Goal: Task Accomplishment & Management: Use online tool/utility

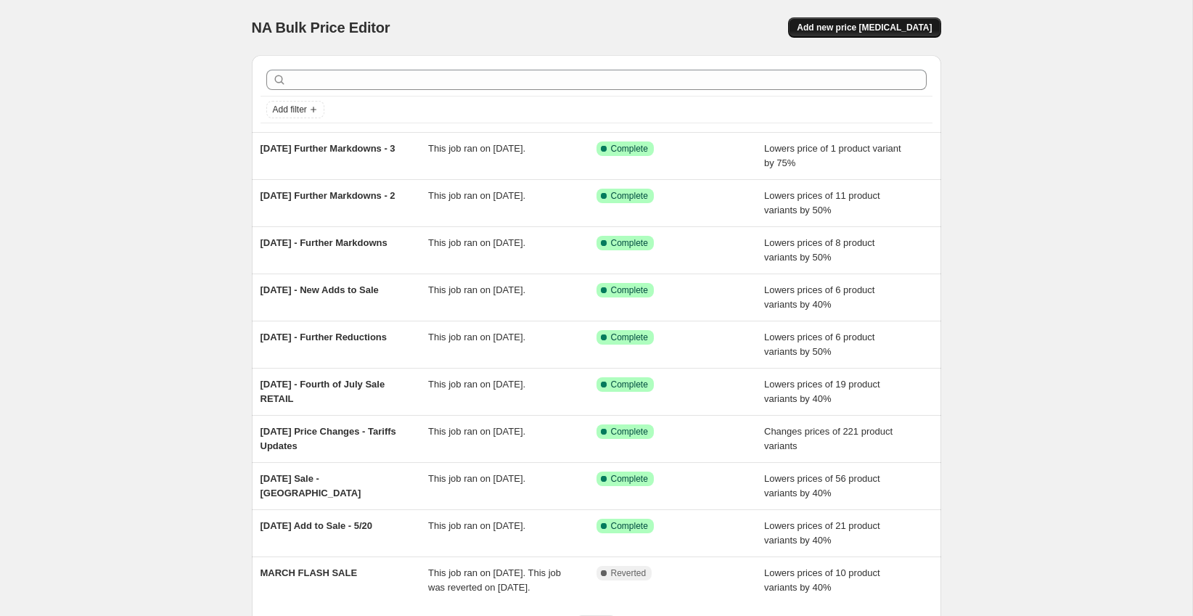
click at [903, 21] on button "Add new price [MEDICAL_DATA]" at bounding box center [864, 27] width 152 height 20
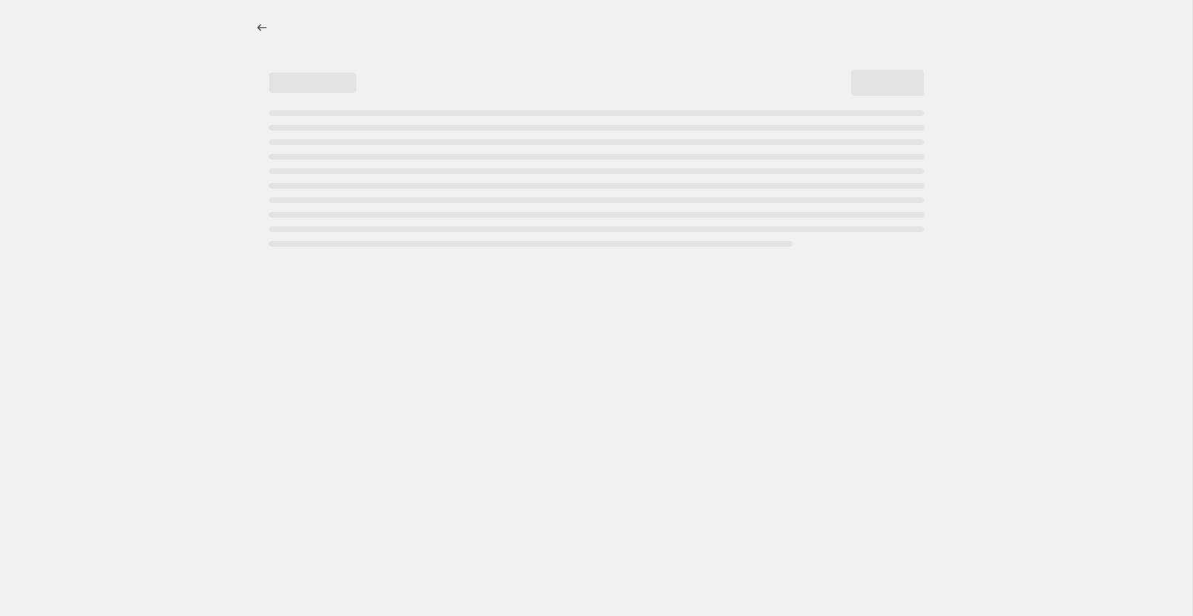
select select "percentage"
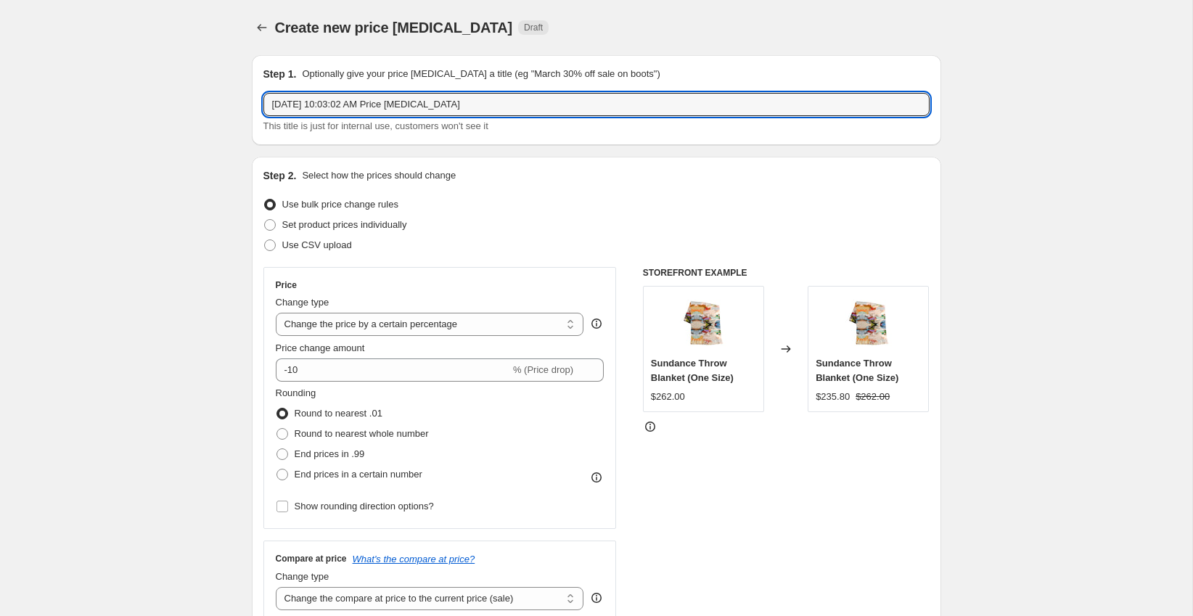
drag, startPoint x: 502, startPoint y: 107, endPoint x: 232, endPoint y: 95, distance: 271.0
type input "FURTHER MARKDOWNS - 50% OFF"
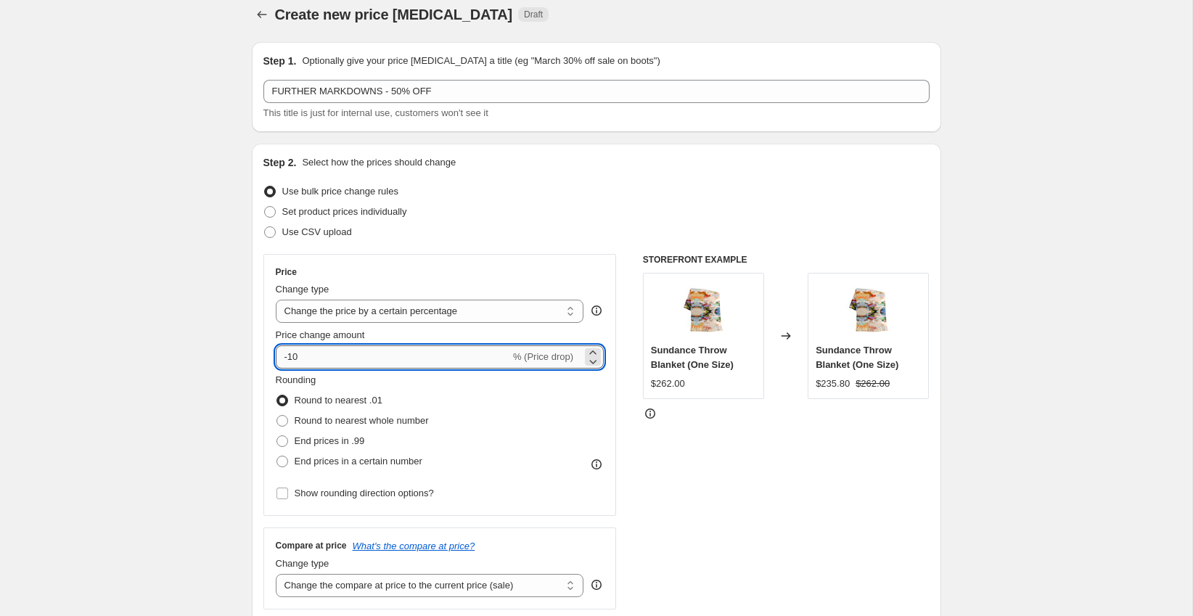
click at [316, 355] on input "-10" at bounding box center [393, 357] width 234 height 23
type input "-1"
type input "-50"
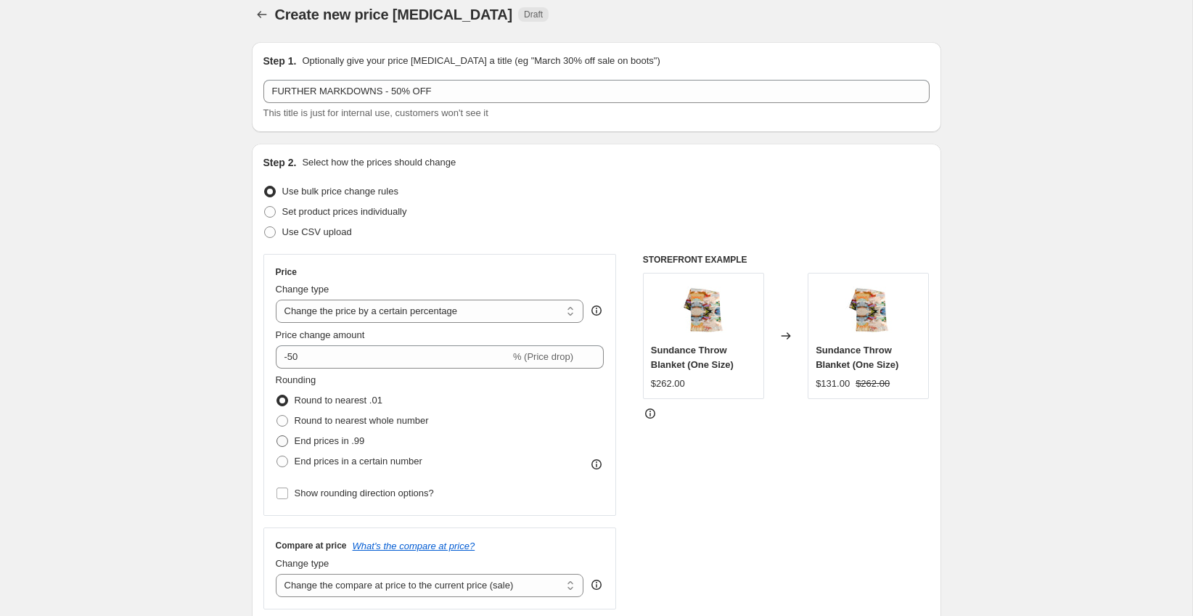
click at [345, 439] on span "End prices in .99" at bounding box center [330, 441] width 70 height 11
click at [277, 436] on input "End prices in .99" at bounding box center [277, 436] width 1 height 1
radio input "true"
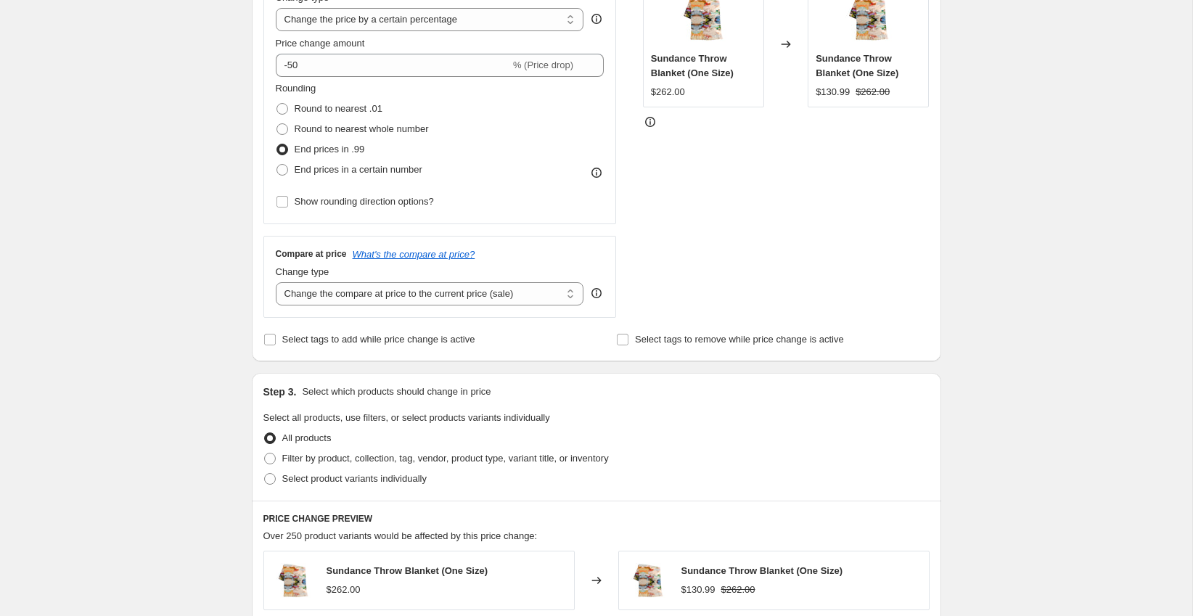
scroll to position [332, 0]
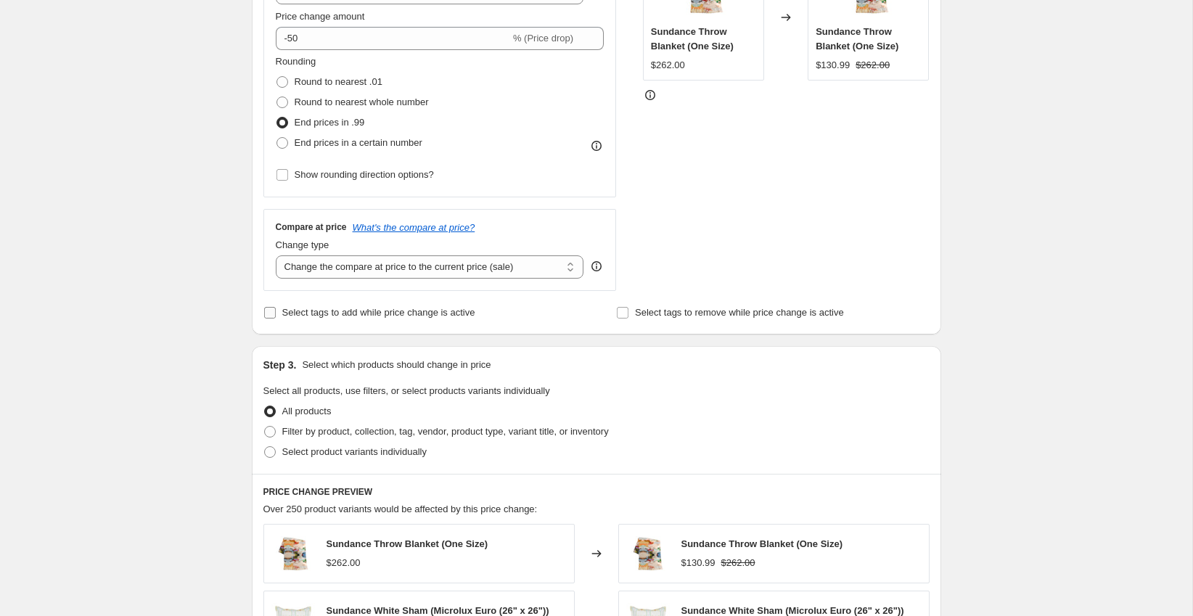
click at [303, 314] on span "Select tags to add while price change is active" at bounding box center [378, 312] width 193 height 11
click at [276, 314] on input "Select tags to add while price change is active" at bounding box center [270, 313] width 12 height 12
checkbox input "true"
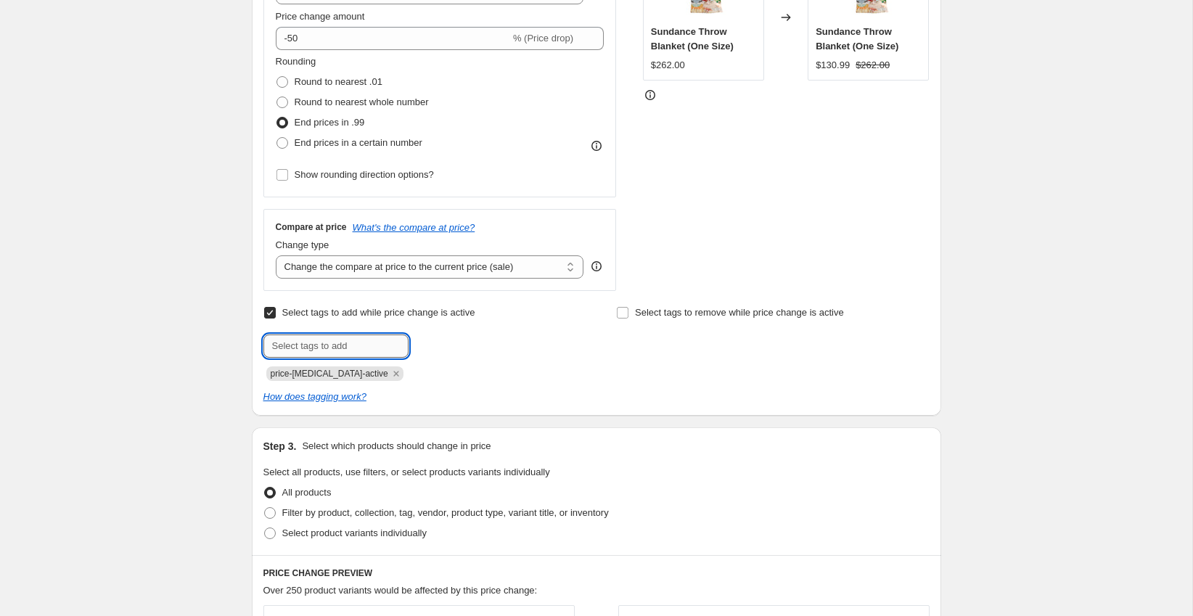
click at [320, 346] on input "text" at bounding box center [335, 346] width 145 height 23
type input "loop-no-returns"
click at [430, 342] on b "Add" at bounding box center [429, 345] width 17 height 10
click at [172, 390] on div "Create new price [MEDICAL_DATA]. This page is ready Create new price [MEDICAL_D…" at bounding box center [596, 441] width 1193 height 1546
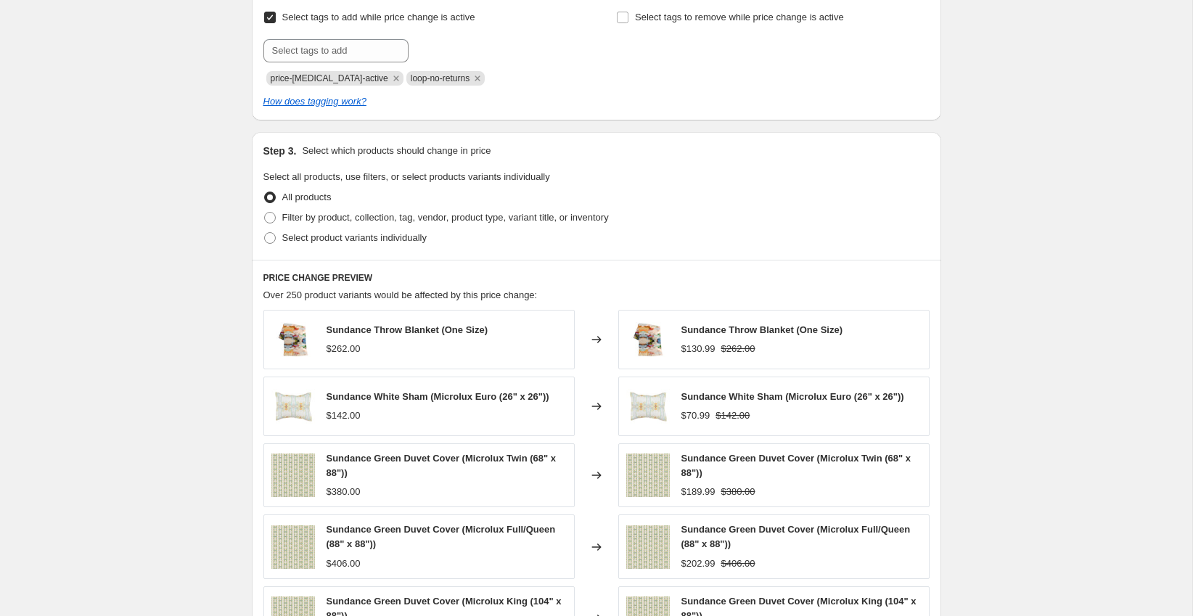
scroll to position [649, 0]
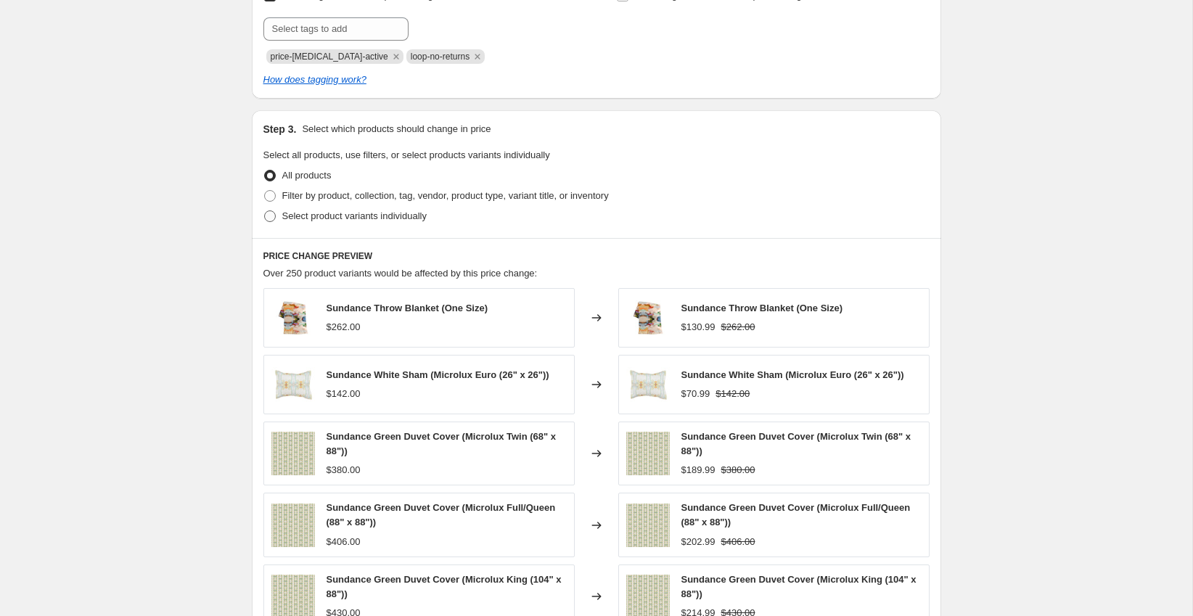
click at [361, 216] on span "Select product variants individually" at bounding box center [354, 216] width 144 height 11
click at [265, 211] on input "Select product variants individually" at bounding box center [264, 211] width 1 height 1
radio input "true"
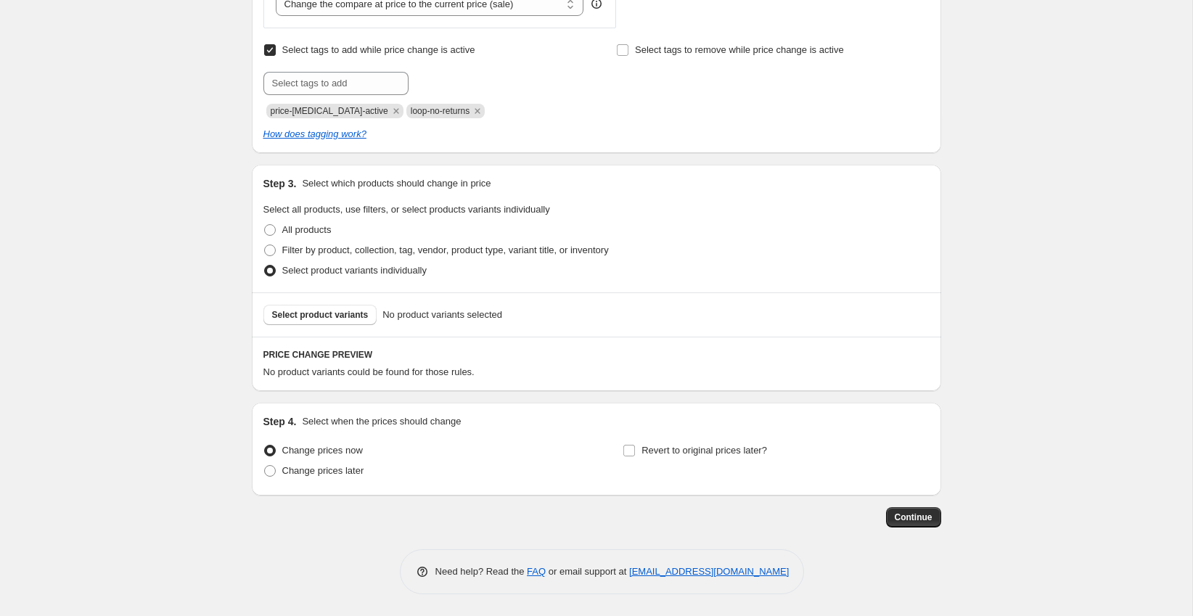
scroll to position [592, 0]
click at [320, 311] on span "Select product variants" at bounding box center [320, 317] width 97 height 12
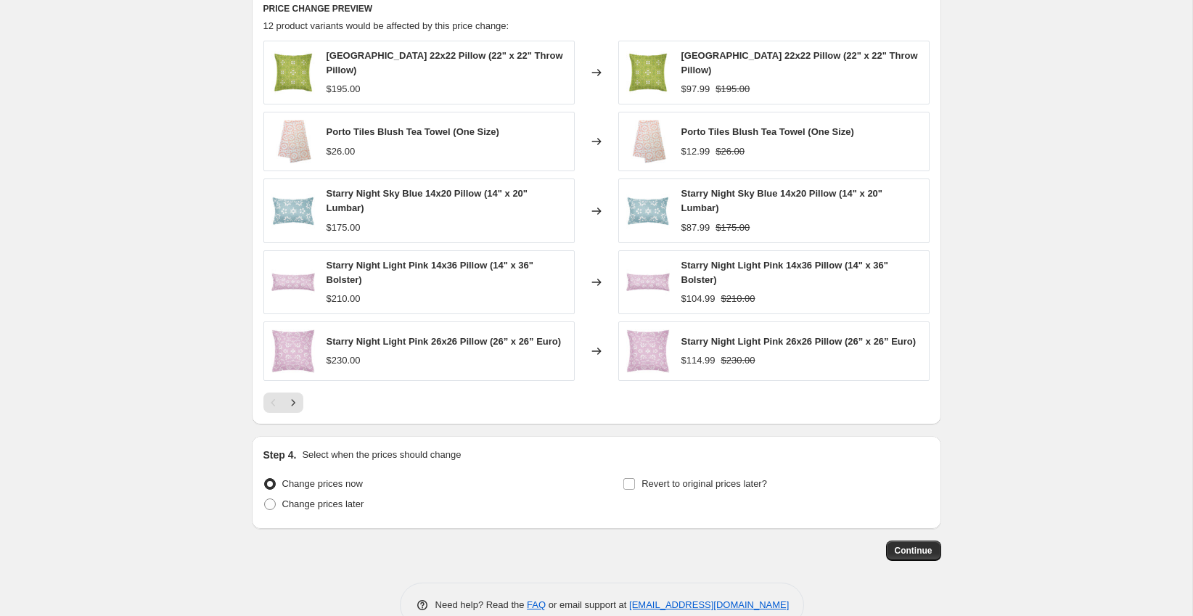
scroll to position [941, 0]
click at [295, 399] on icon "Next" at bounding box center [293, 402] width 15 height 15
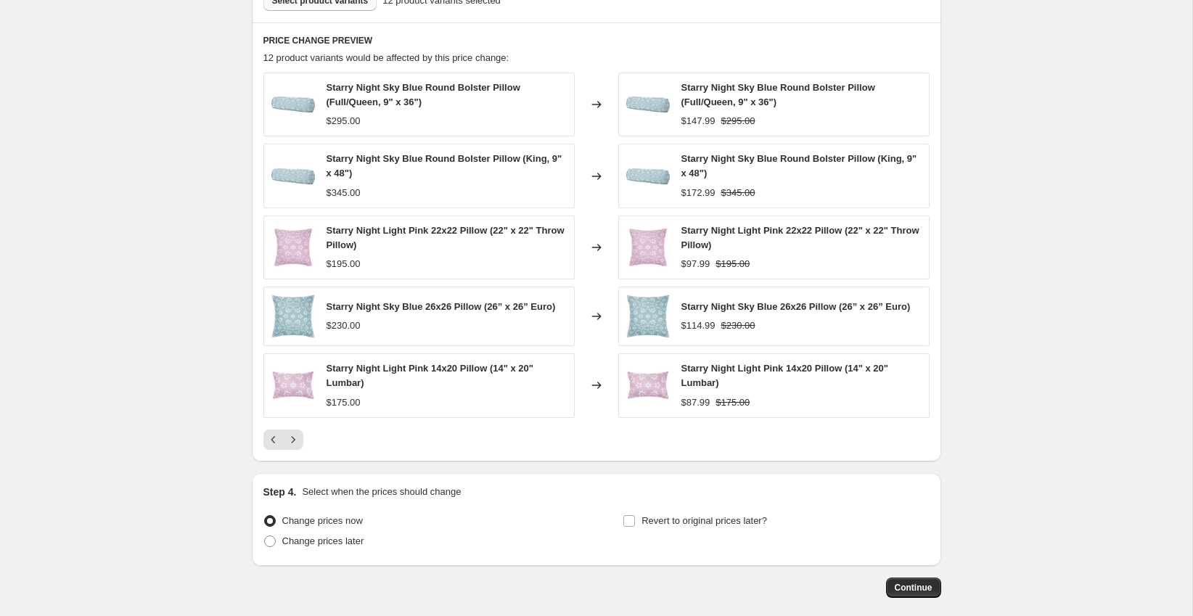
scroll to position [915, 0]
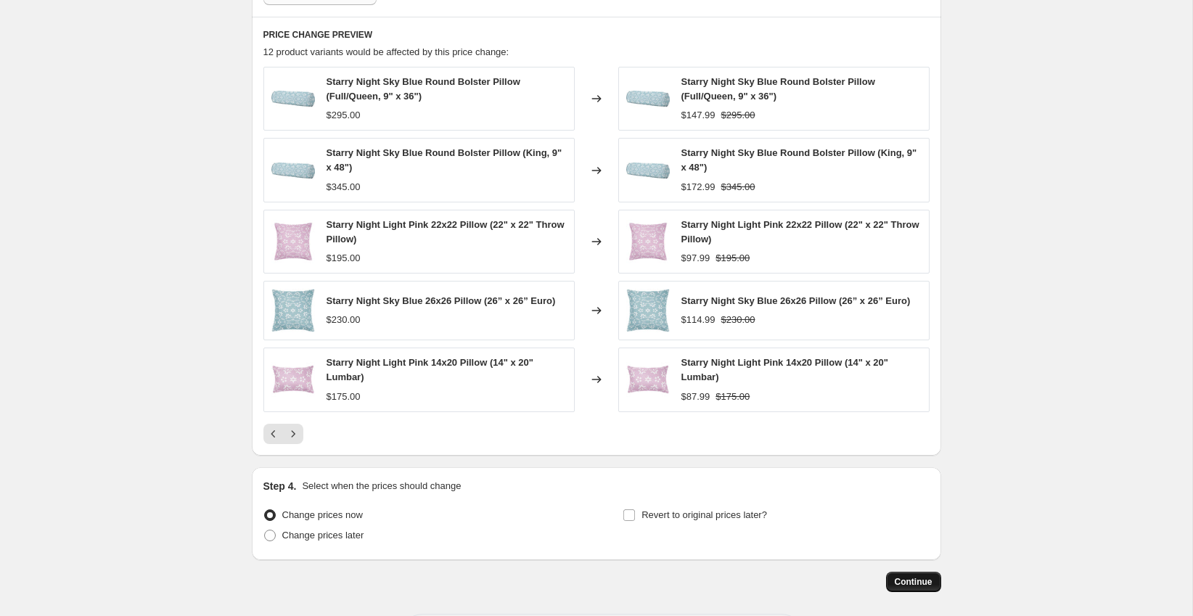
click at [899, 576] on span "Continue" at bounding box center [914, 582] width 38 height 12
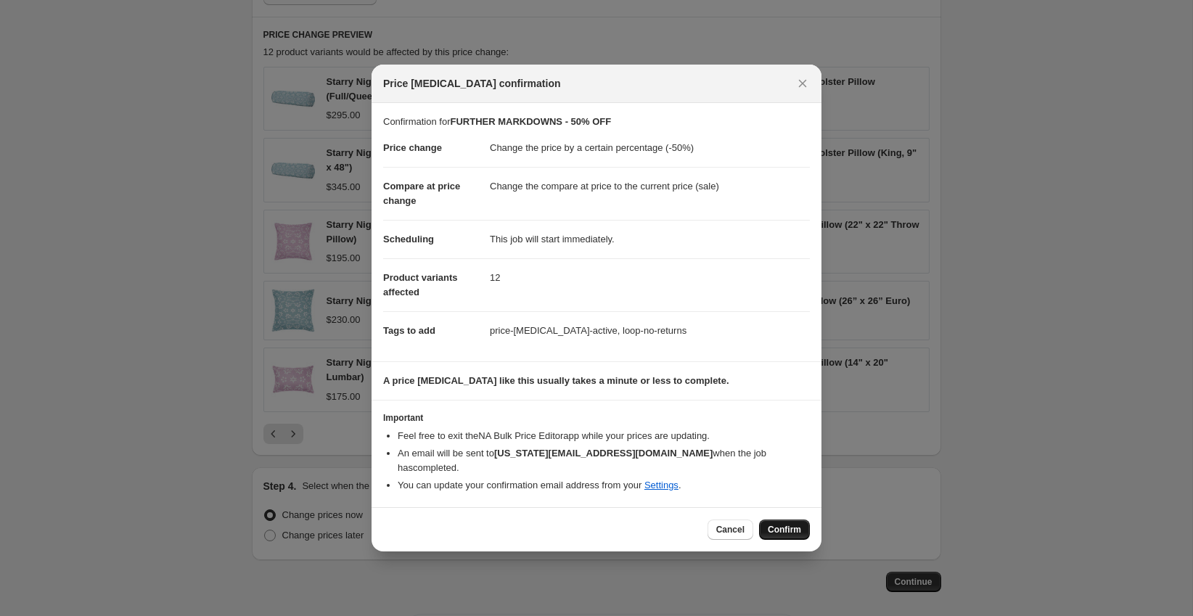
click at [786, 524] on span "Confirm" at bounding box center [784, 530] width 33 height 12
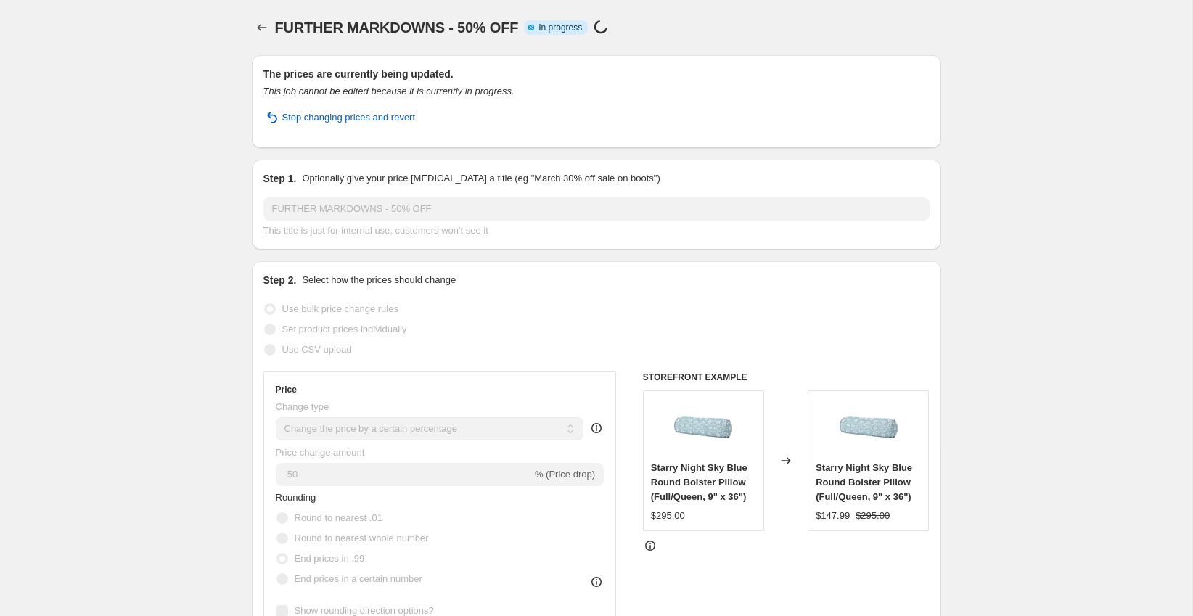
select select "percentage"
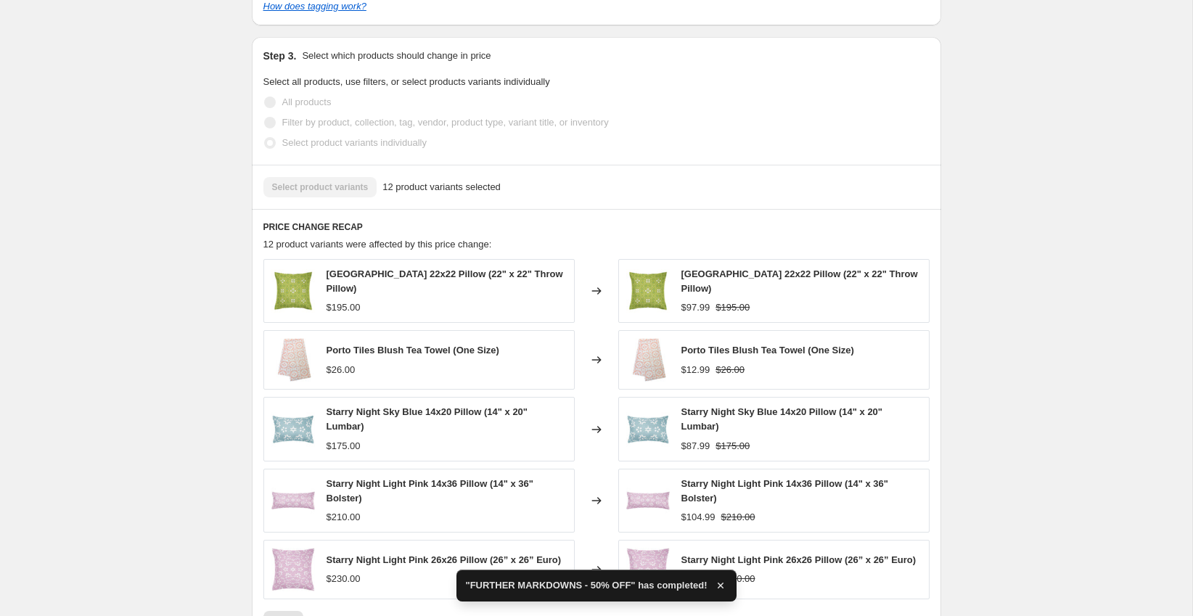
scroll to position [1076, 0]
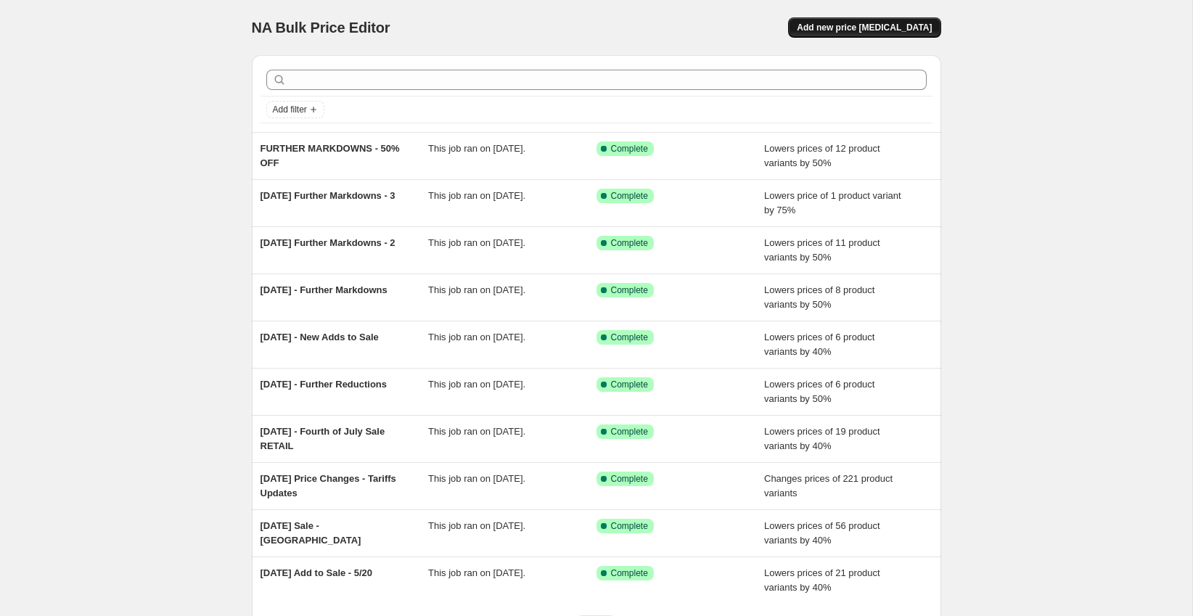
click at [880, 25] on span "Add new price change job" at bounding box center [864, 28] width 135 height 12
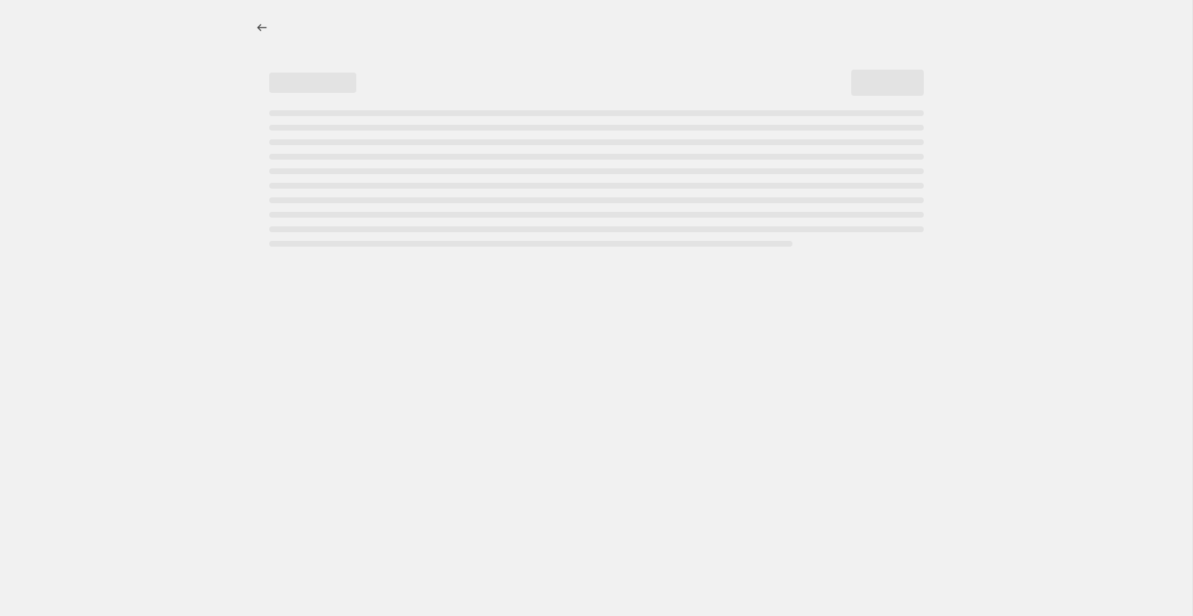
select select "percentage"
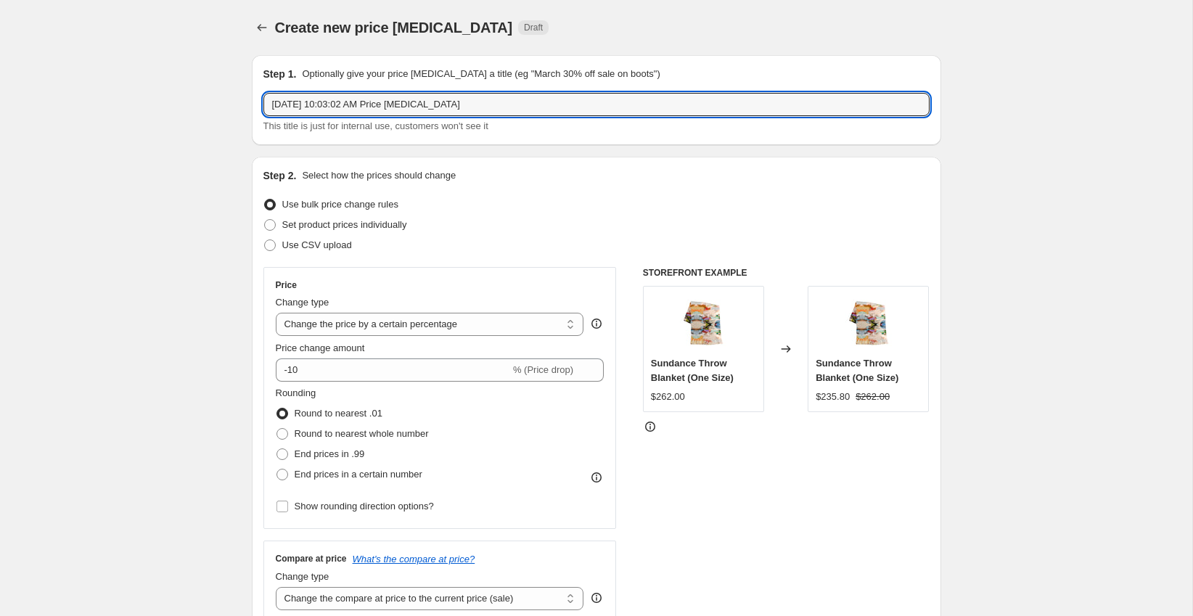
drag, startPoint x: 470, startPoint y: 110, endPoint x: 240, endPoint y: 79, distance: 232.2
type input "FURTHER MARKDOWNS - 55% OFF"
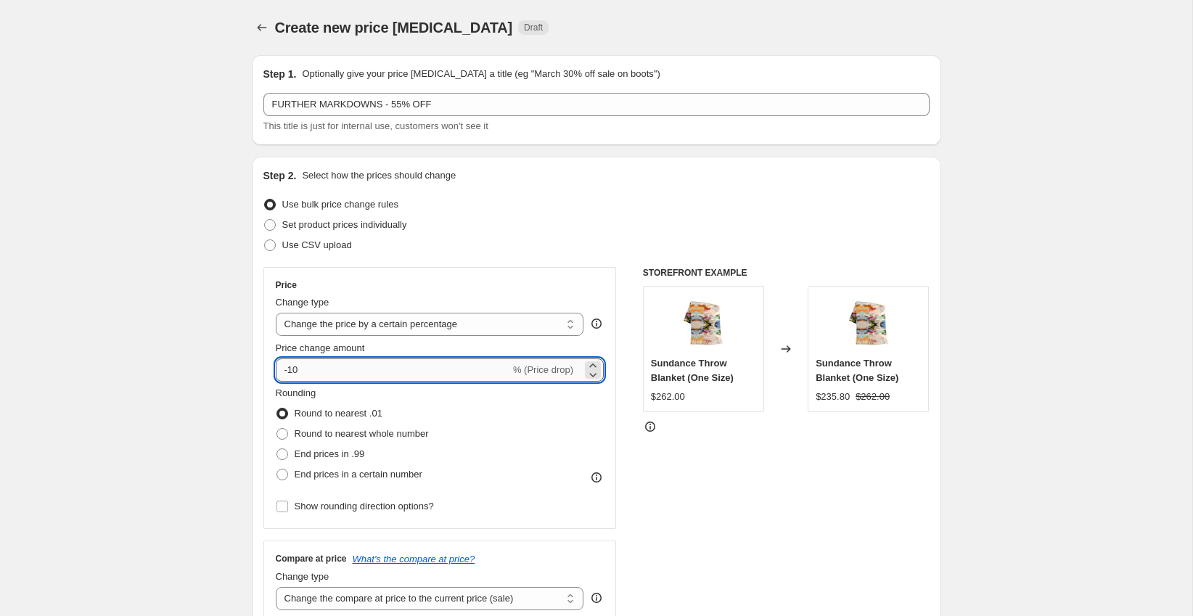
click at [319, 369] on input "-10" at bounding box center [393, 370] width 234 height 23
type input "-1"
type input "-55"
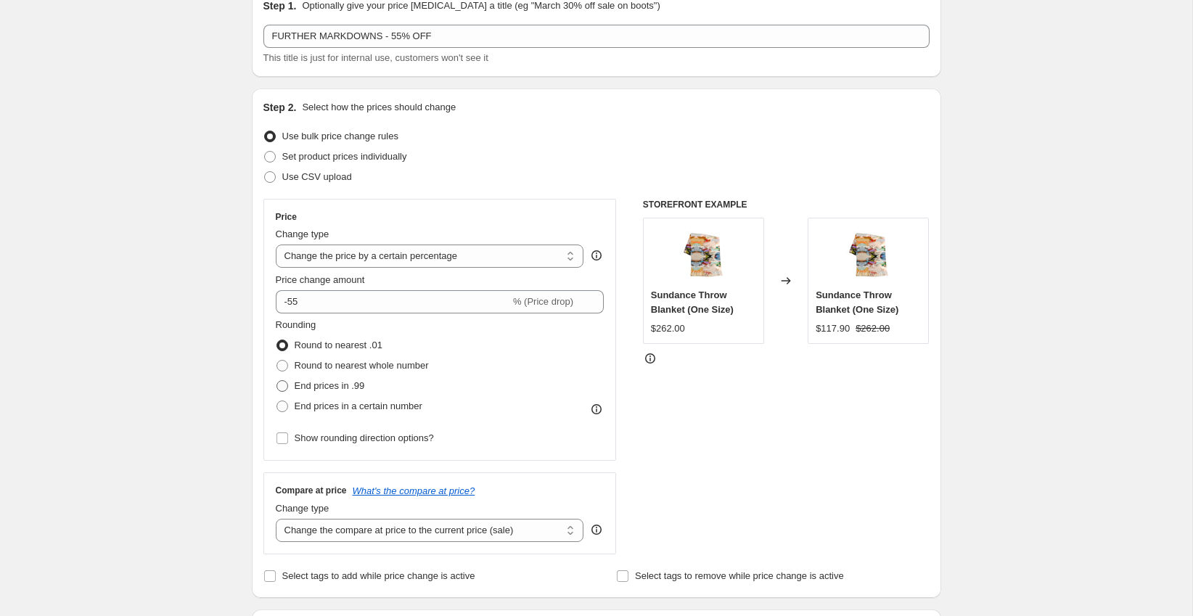
click at [319, 385] on span "End prices in .99" at bounding box center [330, 385] width 70 height 11
click at [277, 381] on input "End prices in .99" at bounding box center [277, 380] width 1 height 1
radio input "true"
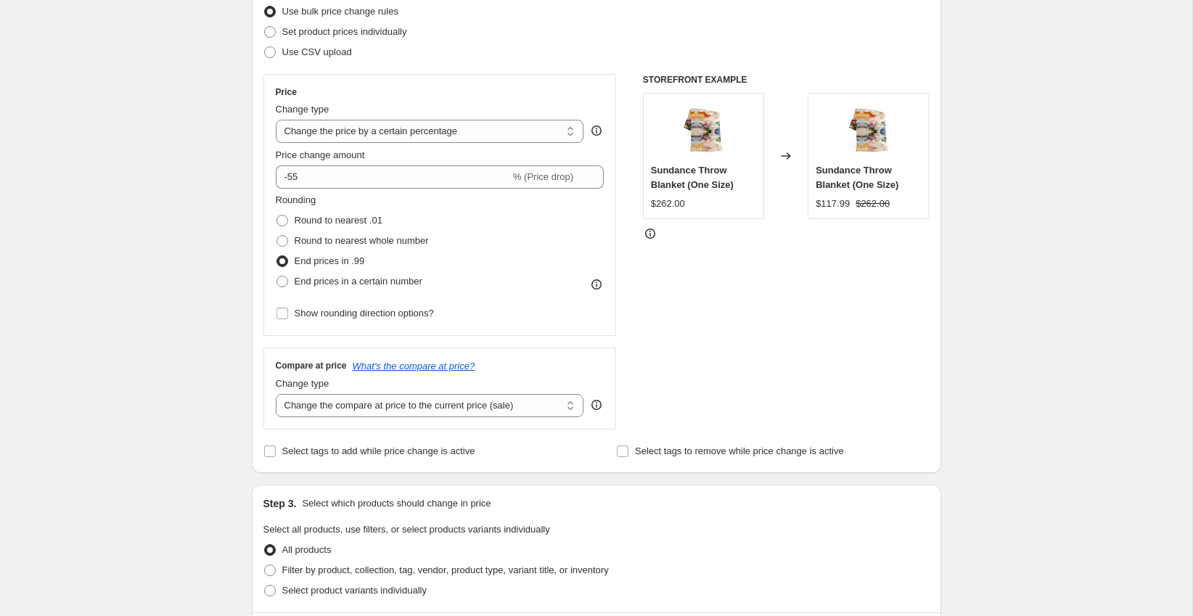
scroll to position [285, 0]
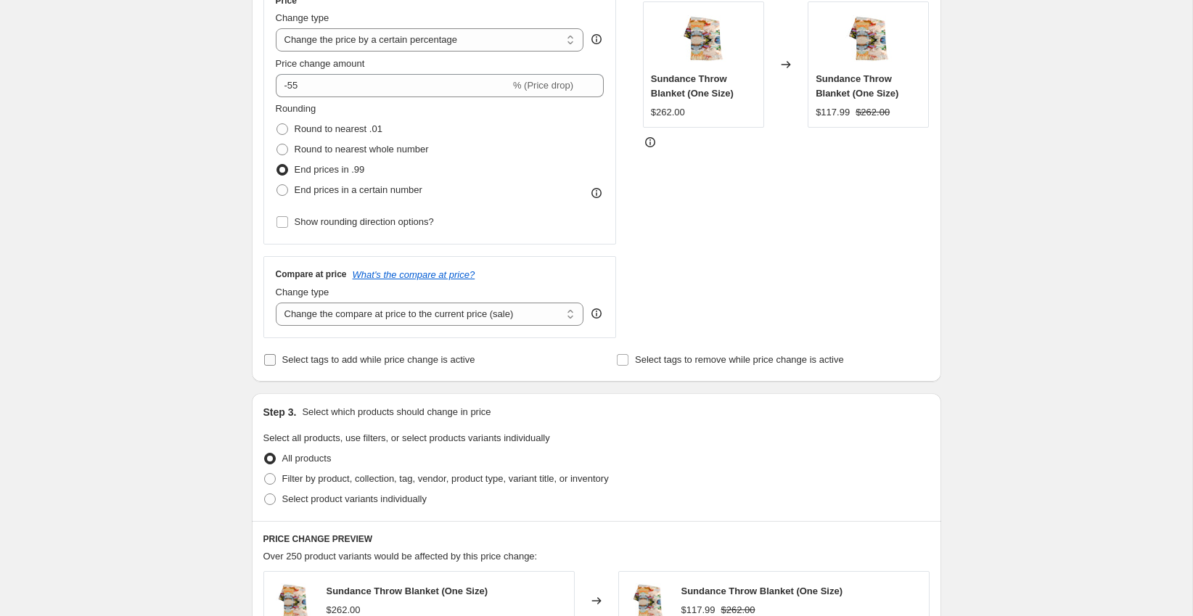
click at [329, 361] on span "Select tags to add while price change is active" at bounding box center [378, 359] width 193 height 11
click at [276, 361] on input "Select tags to add while price change is active" at bounding box center [270, 360] width 12 height 12
checkbox input "true"
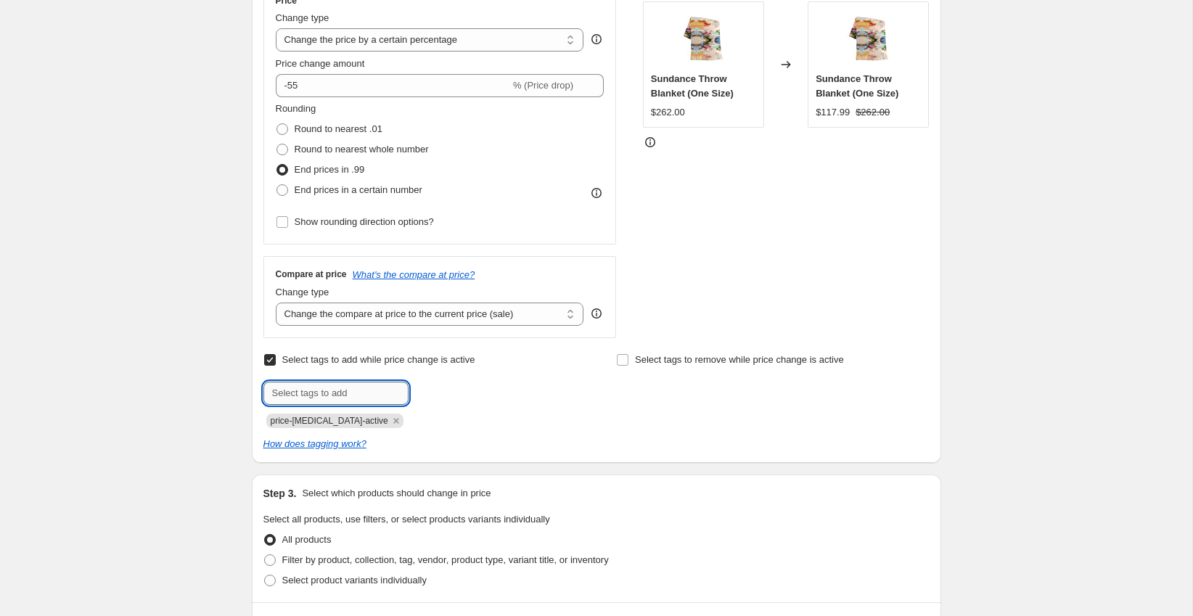
click at [362, 387] on input "text" at bounding box center [335, 393] width 145 height 23
type input "L"
type input "loop-no-returns"
click at [486, 383] on button "Add loop-no-retu..." at bounding box center [459, 392] width 95 height 20
click at [88, 453] on div "Create new price change job. This page is ready Create new price change job Dra…" at bounding box center [596, 488] width 1193 height 1546
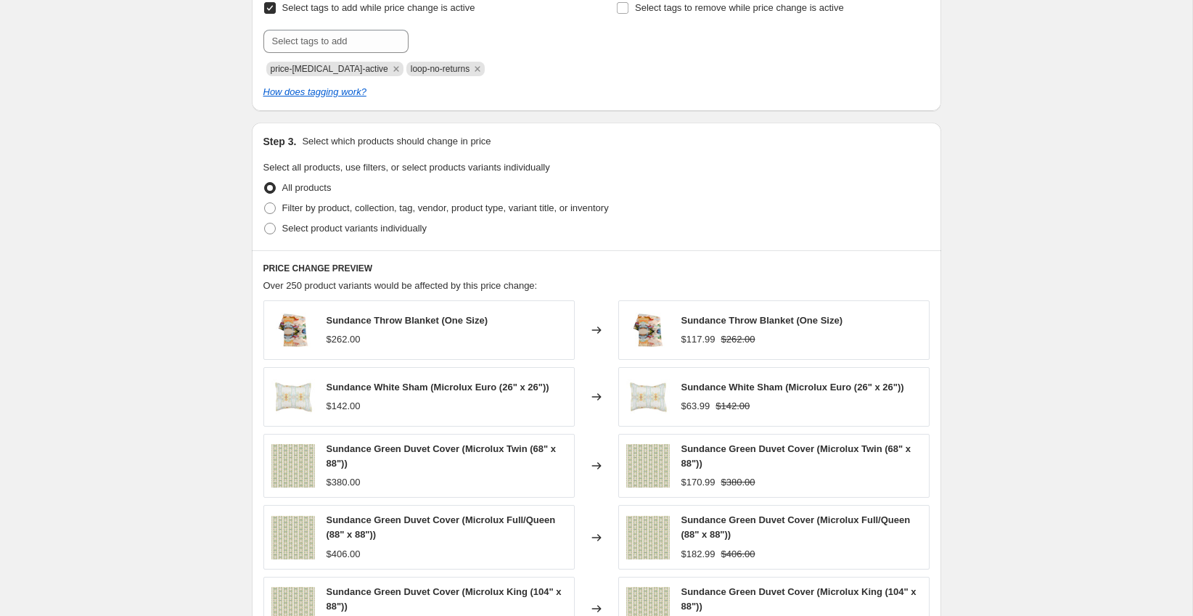
scroll to position [642, 0]
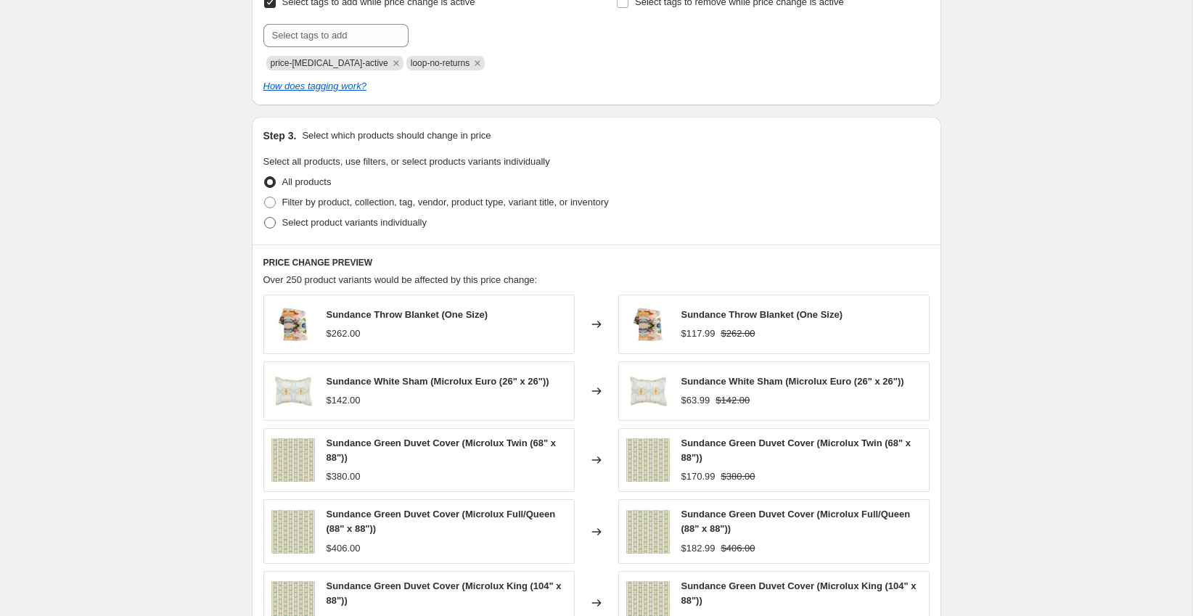
click at [356, 224] on span "Select product variants individually" at bounding box center [354, 222] width 144 height 11
click at [265, 218] on input "Select product variants individually" at bounding box center [264, 217] width 1 height 1
radio input "true"
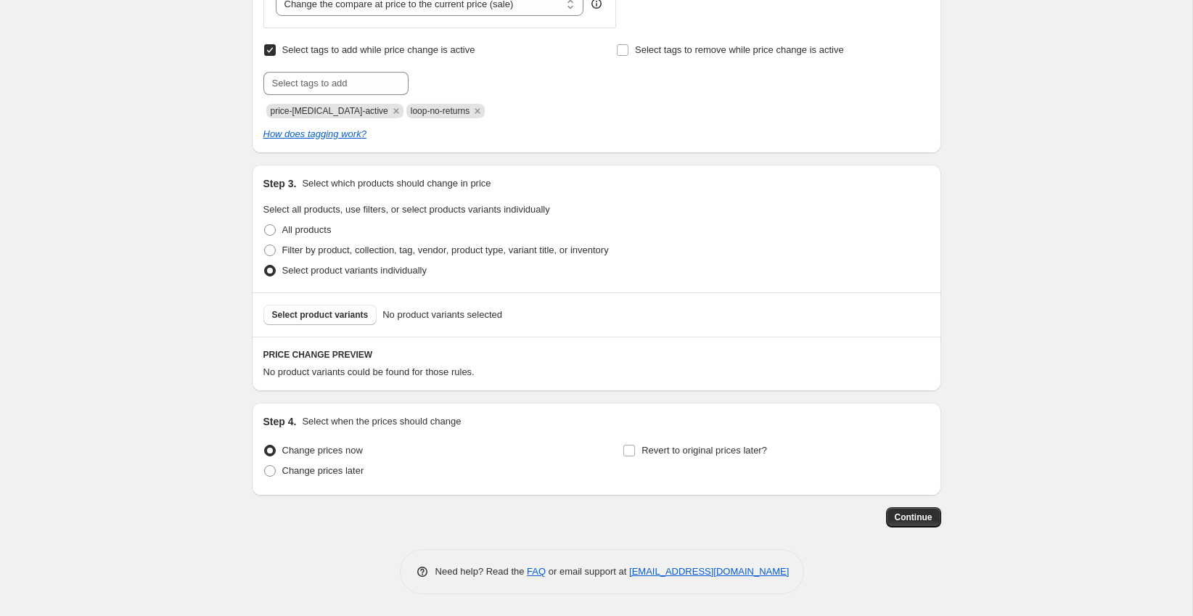
scroll to position [592, 0]
click at [338, 313] on span "Select product variants" at bounding box center [320, 317] width 97 height 12
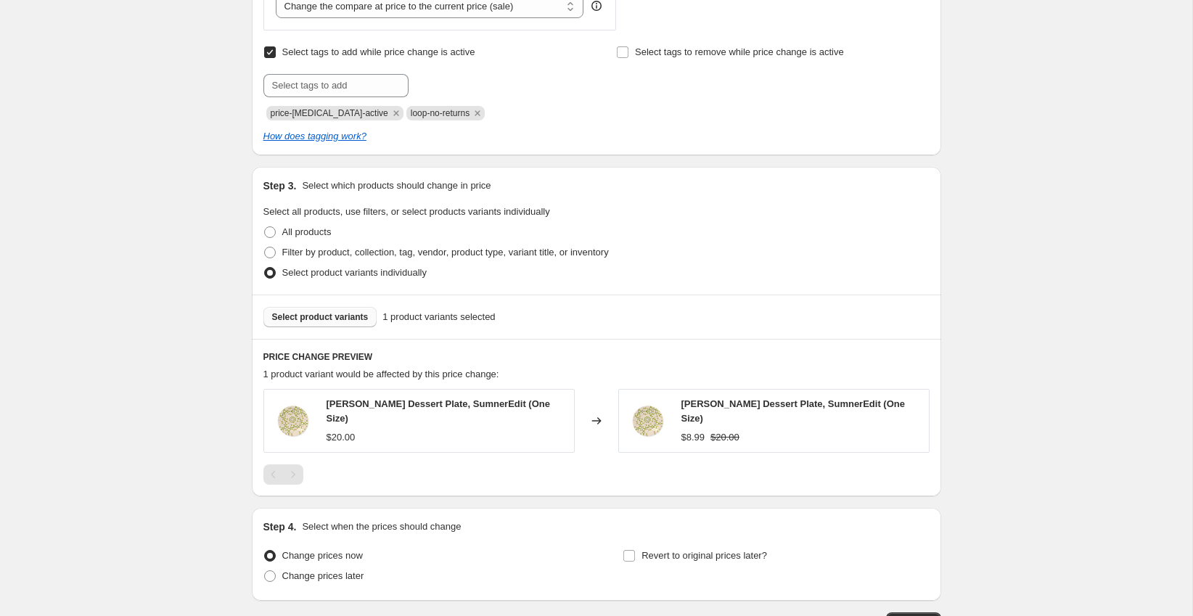
scroll to position [690, 0]
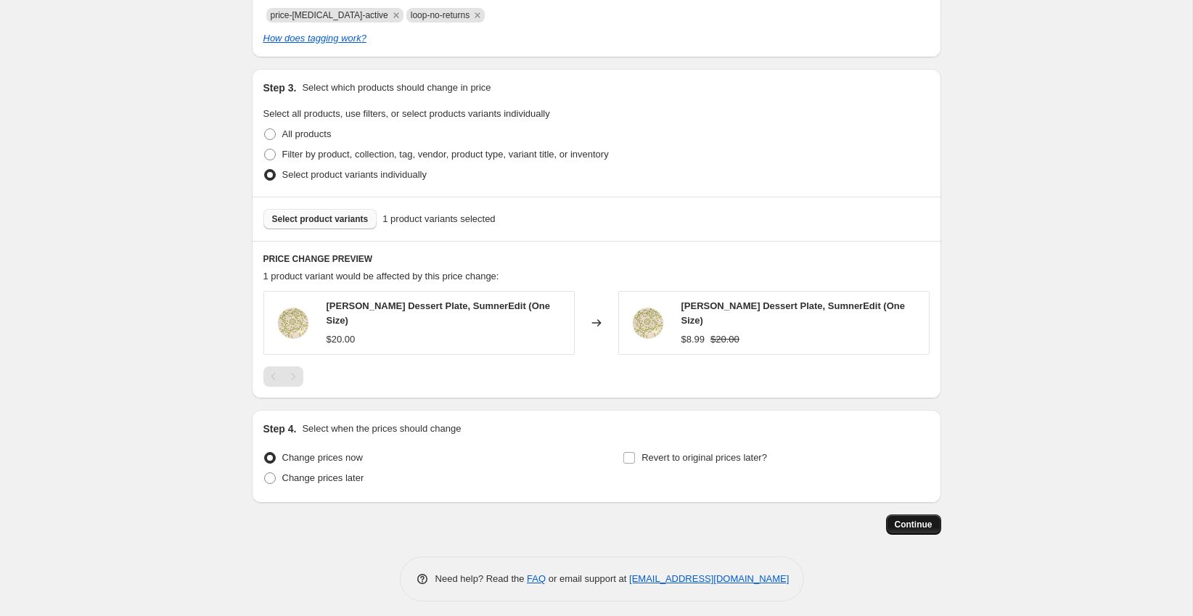
click at [919, 519] on span "Continue" at bounding box center [914, 525] width 38 height 12
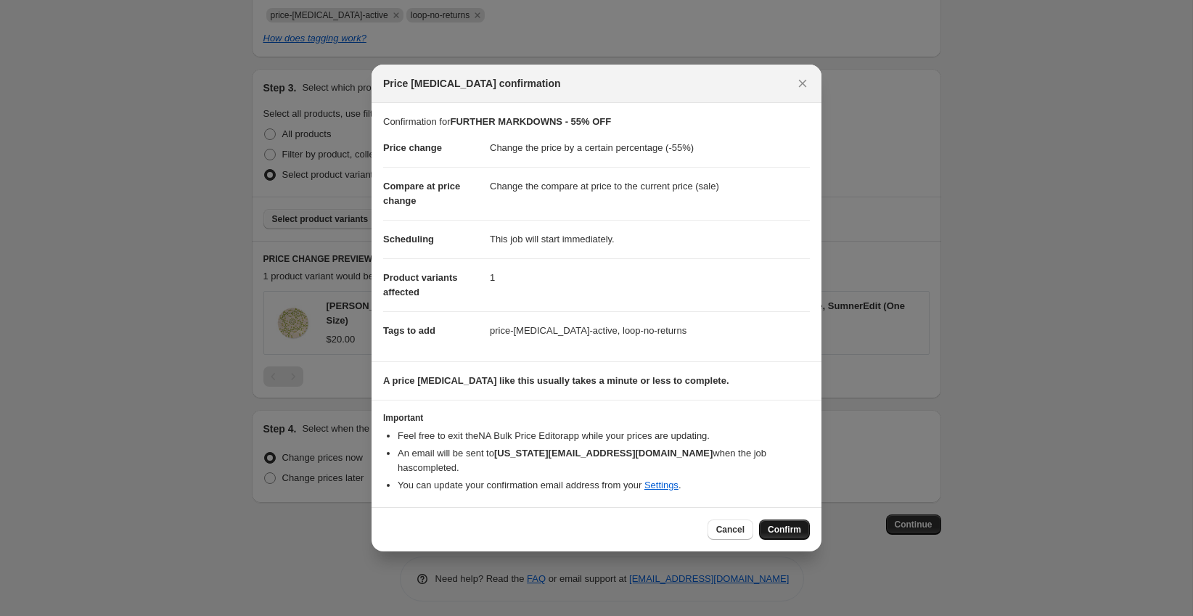
click at [786, 524] on span "Confirm" at bounding box center [784, 530] width 33 height 12
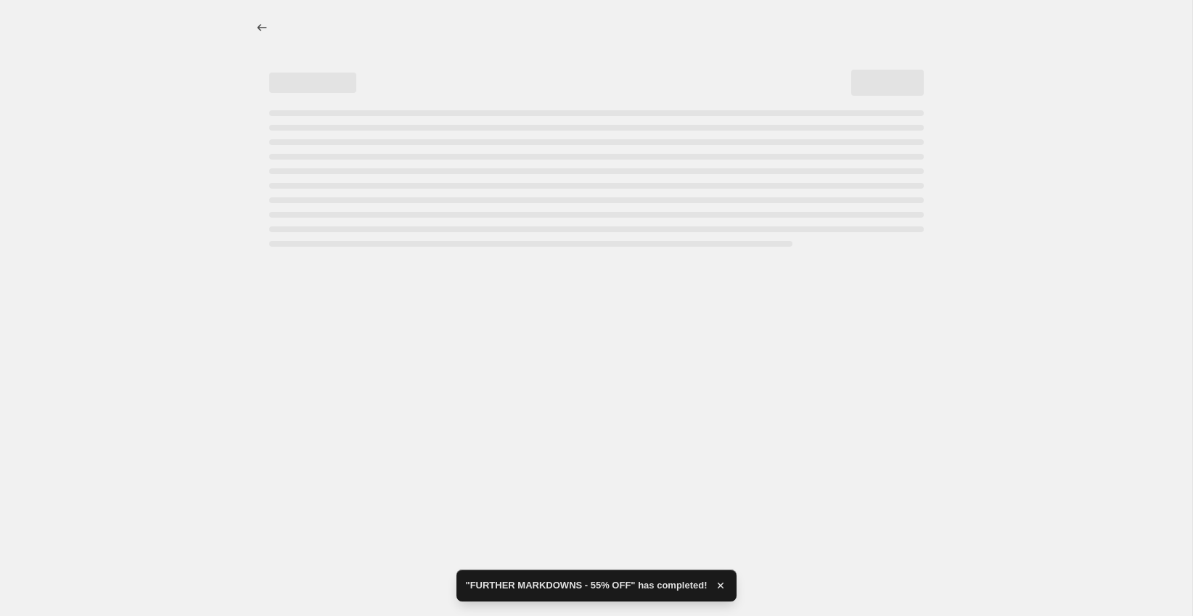
select select "percentage"
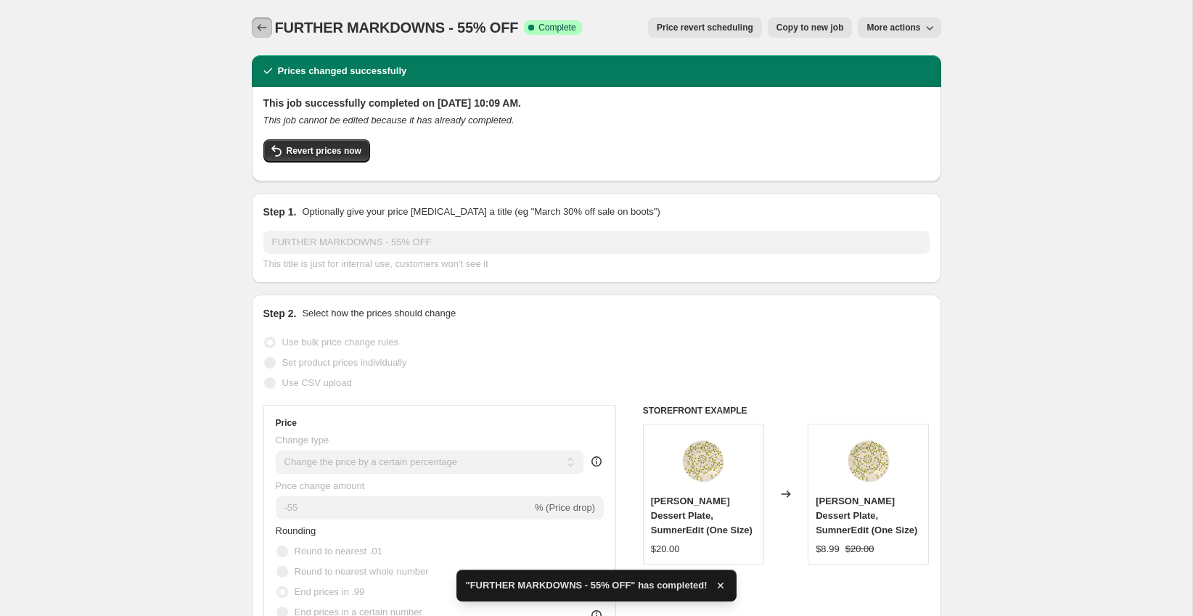
click at [263, 28] on icon "Price change jobs" at bounding box center [261, 27] width 9 height 7
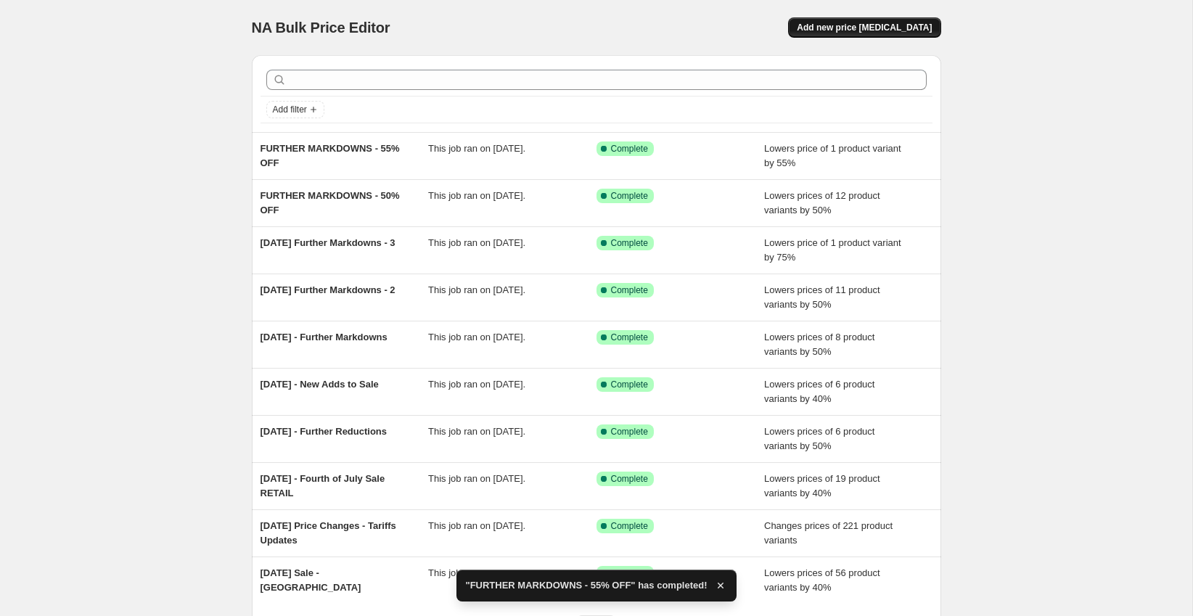
click at [918, 26] on span "Add new price change job" at bounding box center [864, 28] width 135 height 12
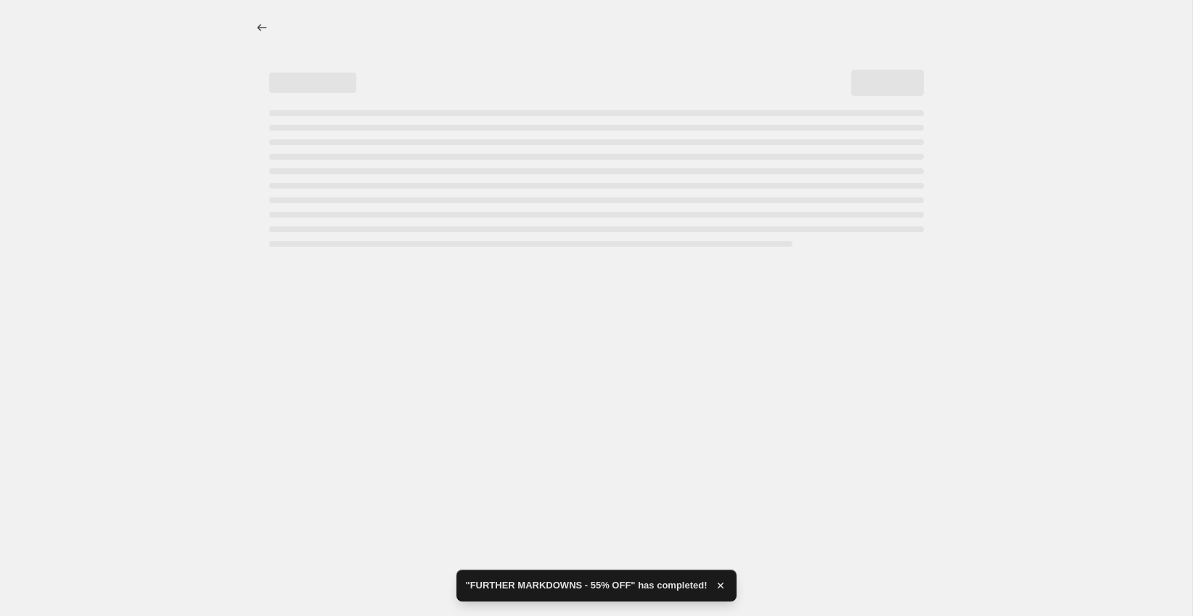
select select "percentage"
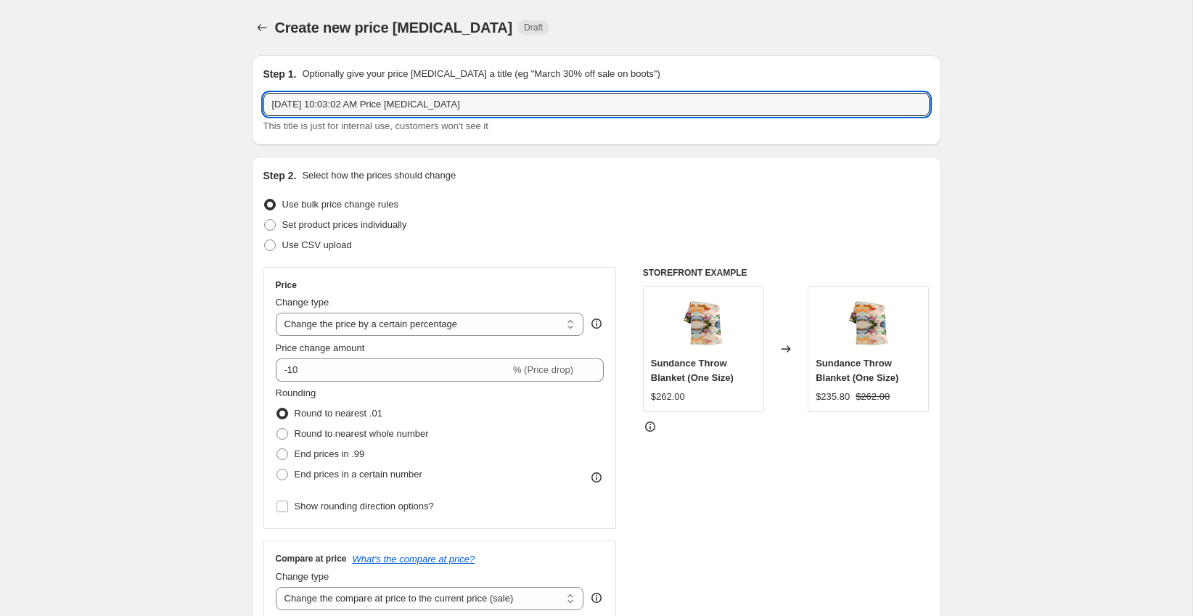
drag, startPoint x: 547, startPoint y: 103, endPoint x: 201, endPoint y: 98, distance: 345.6
type input "FURTHER MARKDOWNS - 60% OFF"
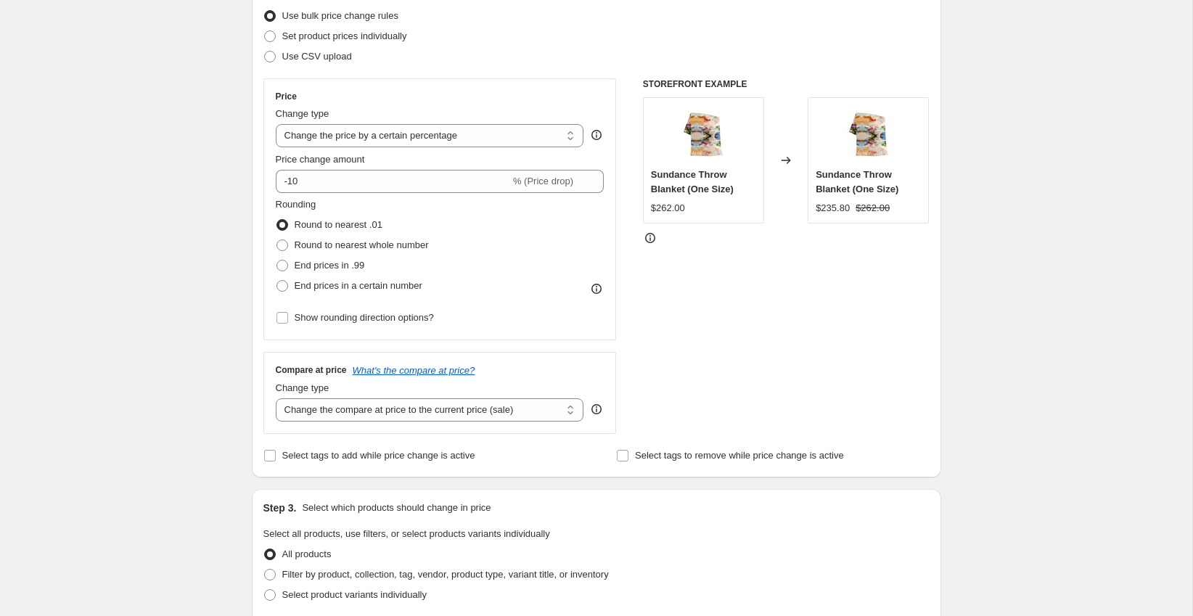
scroll to position [192, 0]
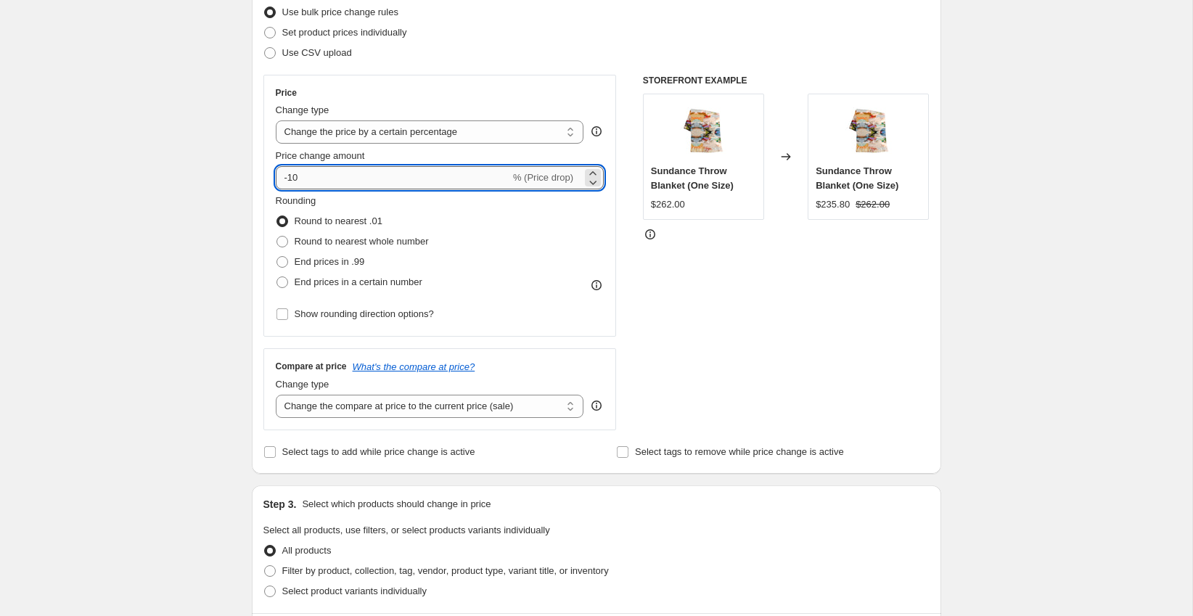
click at [359, 181] on input "-10" at bounding box center [393, 177] width 234 height 23
type input "-1"
type input "-60"
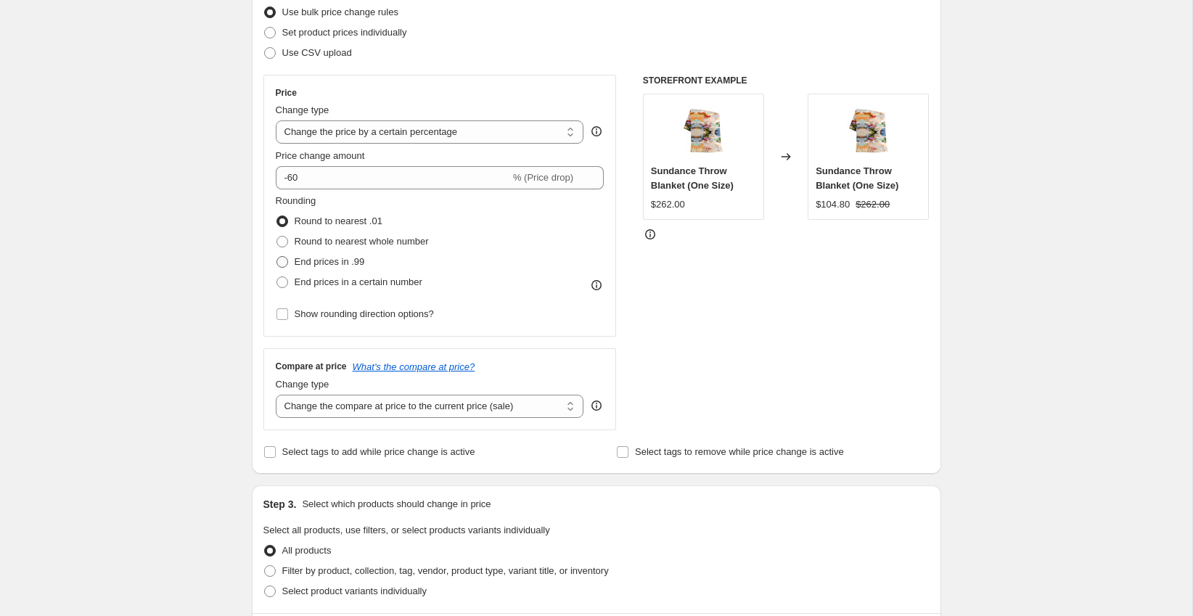
click at [318, 256] on span "End prices in .99" at bounding box center [330, 261] width 70 height 11
click at [277, 256] on input "End prices in .99" at bounding box center [277, 256] width 1 height 1
radio input "true"
click at [224, 282] on div "Create new price change job. This page is ready Create new price change job Dra…" at bounding box center [596, 540] width 1193 height 1465
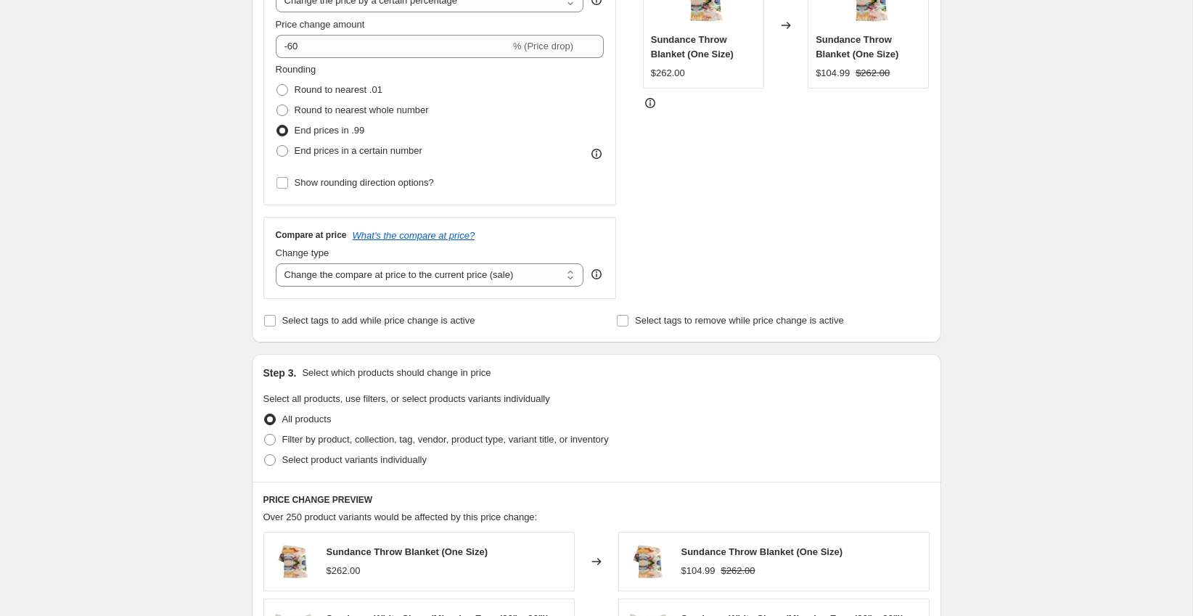
scroll to position [327, 0]
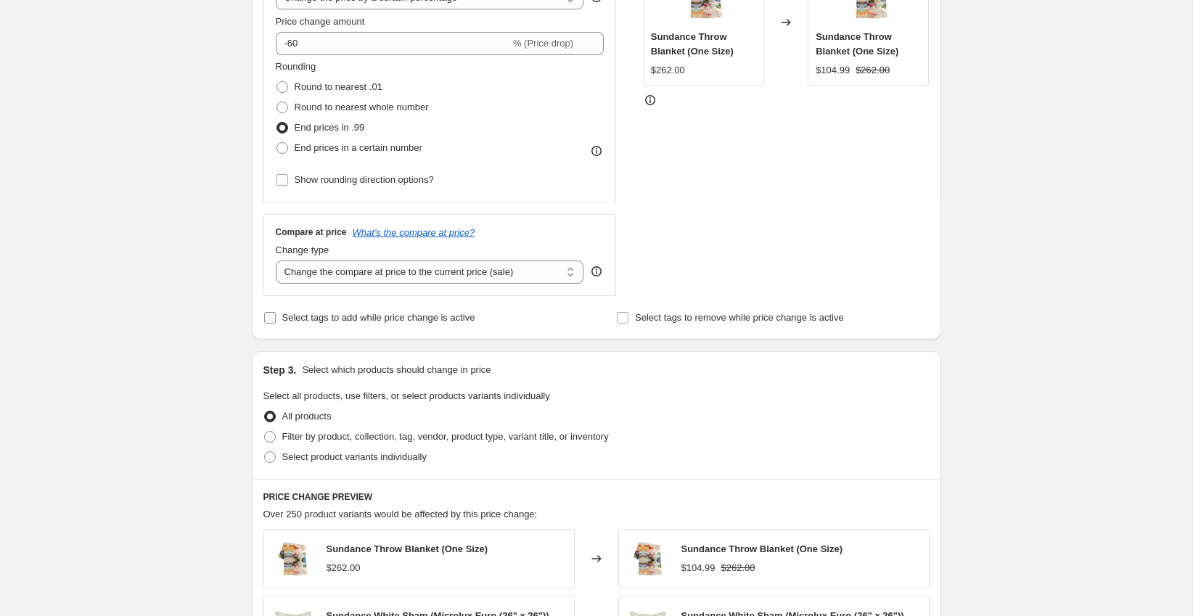
click at [311, 313] on span "Select tags to add while price change is active" at bounding box center [378, 317] width 193 height 11
click at [276, 313] on input "Select tags to add while price change is active" at bounding box center [270, 318] width 12 height 12
checkbox input "true"
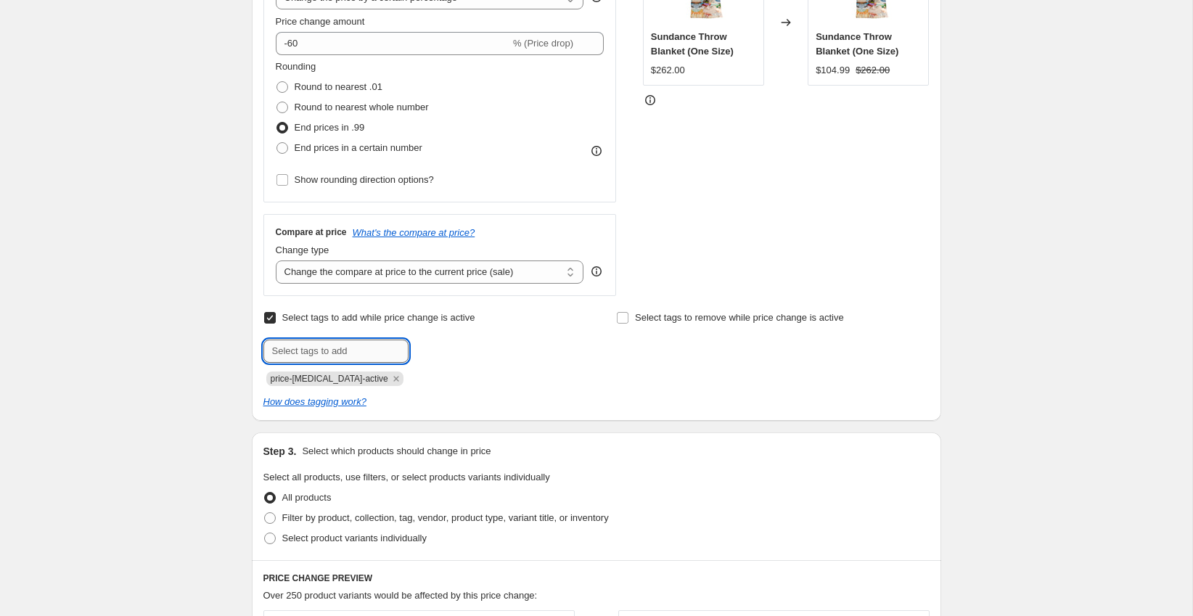
click at [353, 350] on input "text" at bounding box center [335, 351] width 145 height 23
type input "loop-no-returns"
click at [461, 346] on span "loop-no-retu..." at bounding box center [469, 350] width 59 height 10
click at [116, 296] on div "Create new price change job. This page is ready Create new price change job Dra…" at bounding box center [596, 446] width 1193 height 1546
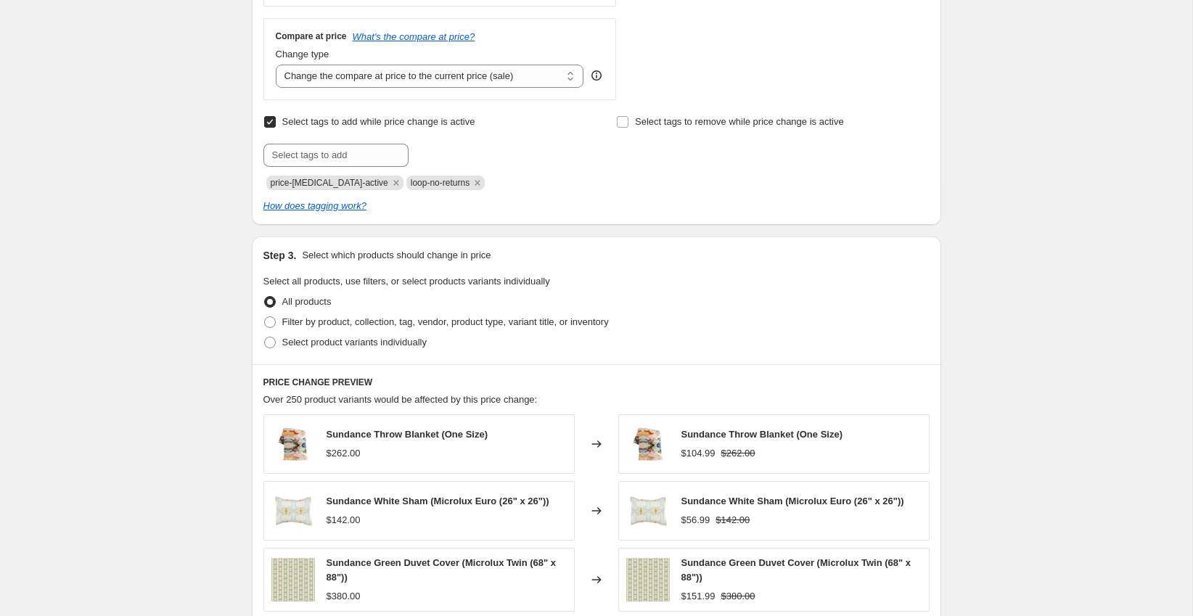
scroll to position [552, 0]
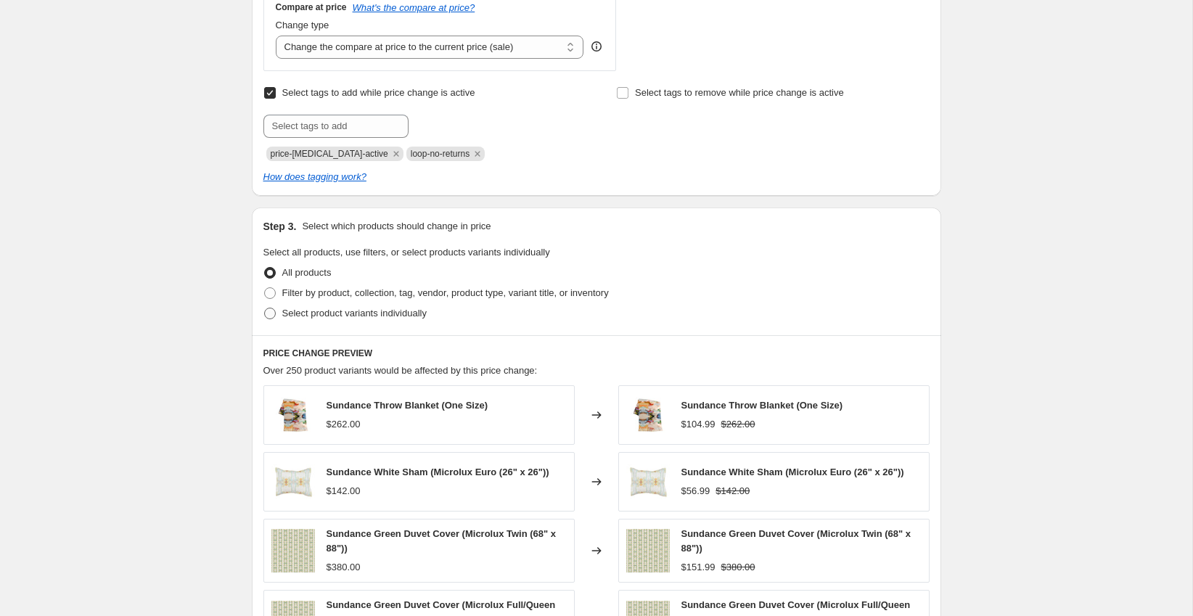
click at [353, 313] on span "Select product variants individually" at bounding box center [354, 313] width 144 height 11
click at [265, 308] on input "Select product variants individually" at bounding box center [264, 308] width 1 height 1
radio input "true"
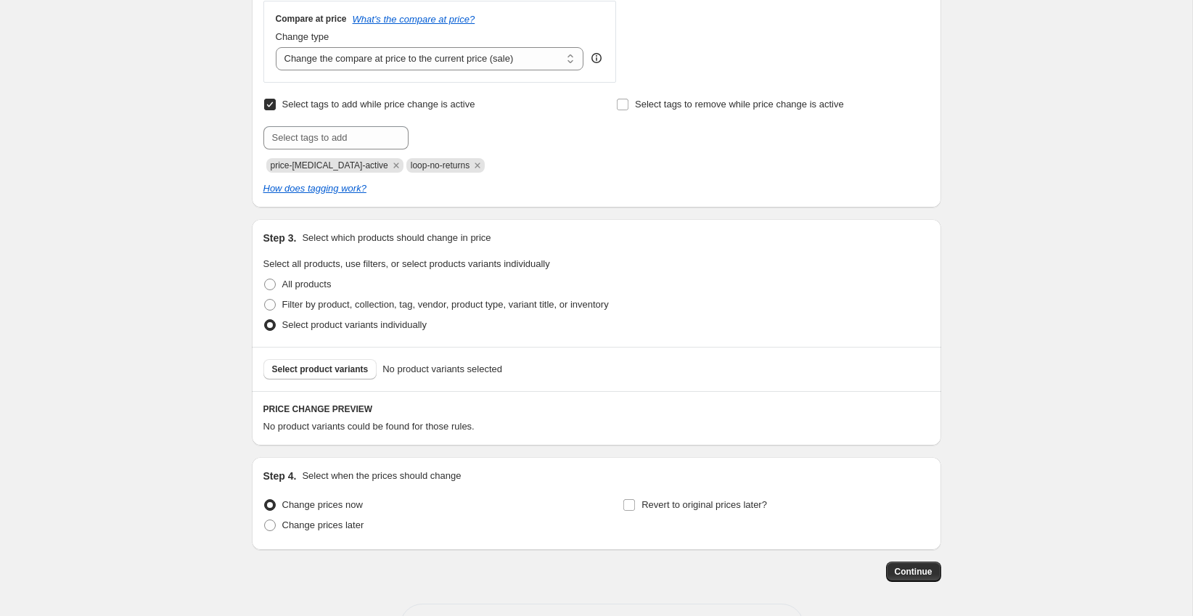
scroll to position [526, 0]
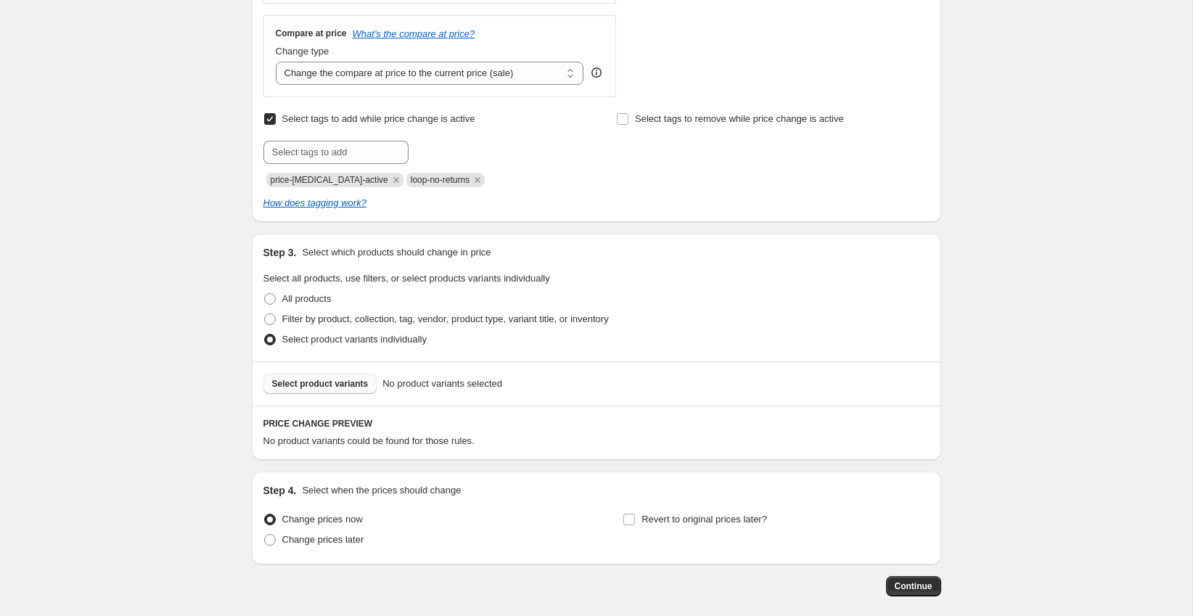
click at [335, 379] on span "Select product variants" at bounding box center [320, 384] width 97 height 12
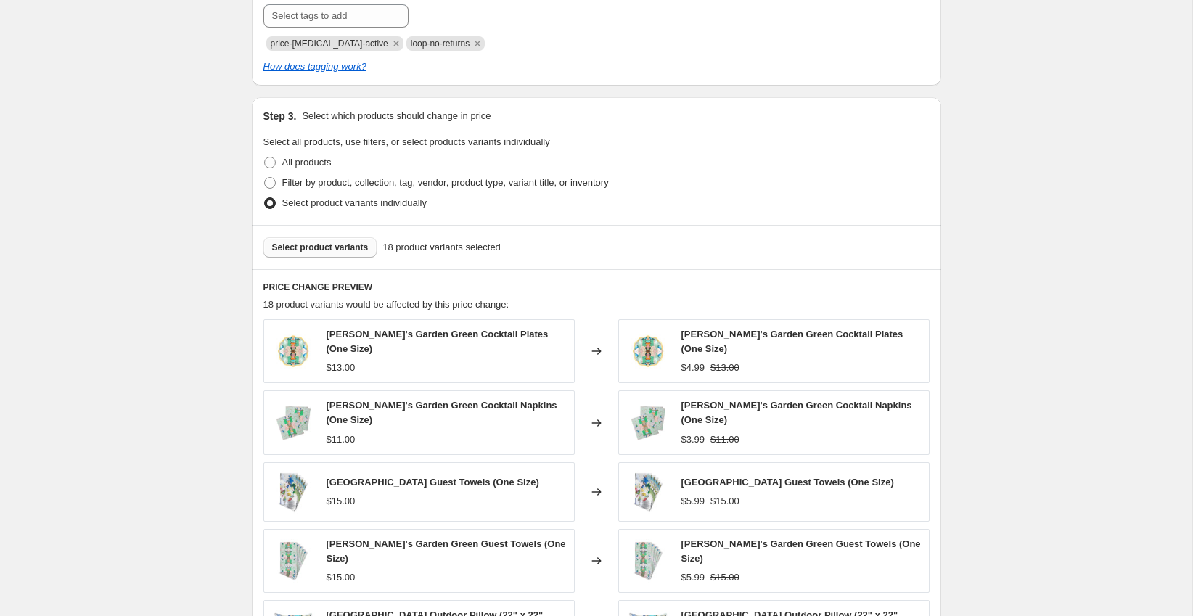
scroll to position [960, 0]
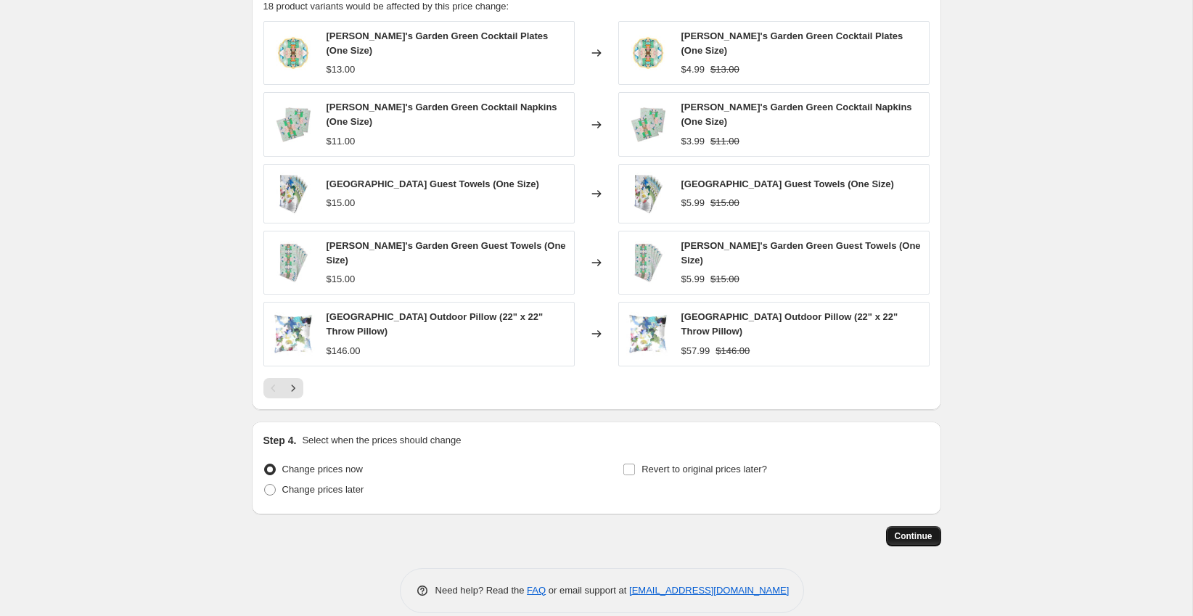
click at [926, 531] on span "Continue" at bounding box center [914, 537] width 38 height 12
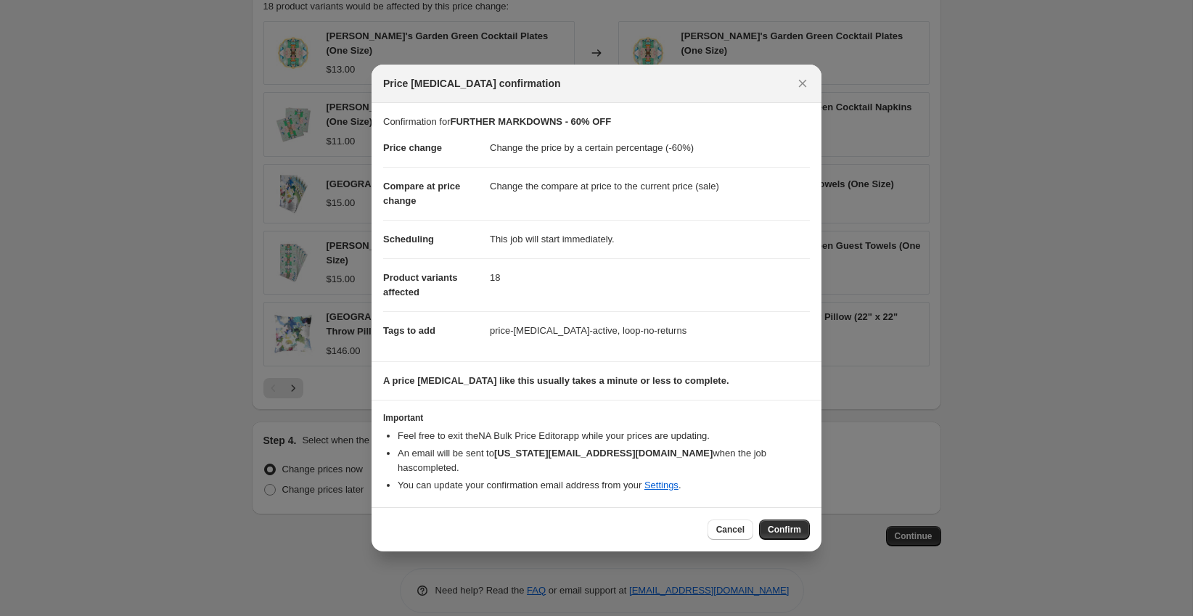
click at [779, 510] on div "Cancel Confirm" at bounding box center [597, 529] width 450 height 44
click at [778, 524] on span "Confirm" at bounding box center [784, 530] width 33 height 12
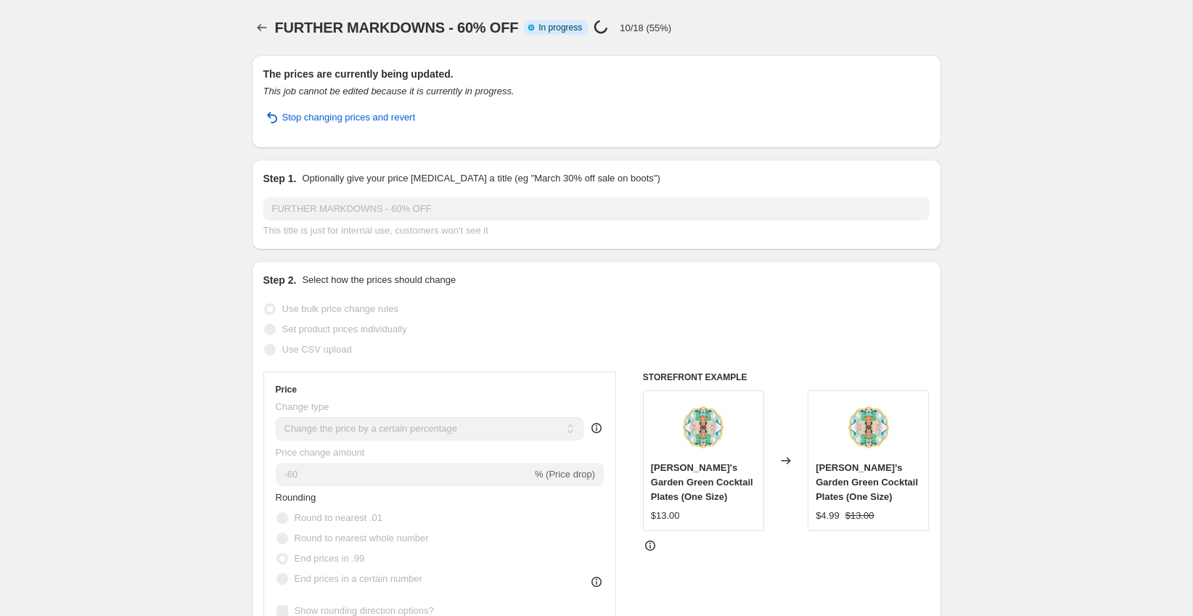
select select "percentage"
